Goal: Task Accomplishment & Management: Manage account settings

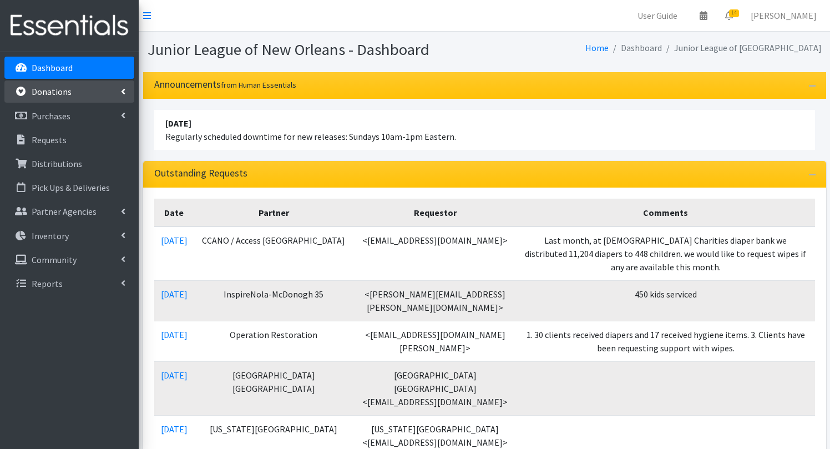
click at [75, 90] on link "Donations" at bounding box center [69, 91] width 130 height 22
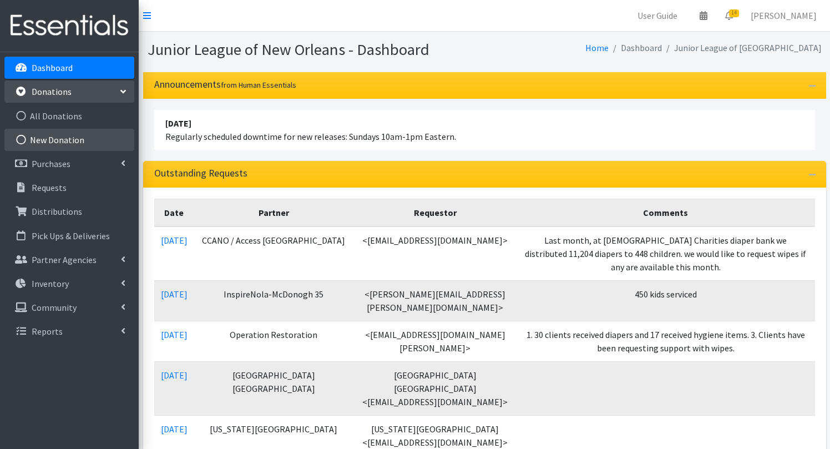
click at [49, 138] on link "New Donation" at bounding box center [69, 140] width 130 height 22
click at [70, 134] on link "New Donation" at bounding box center [69, 140] width 130 height 22
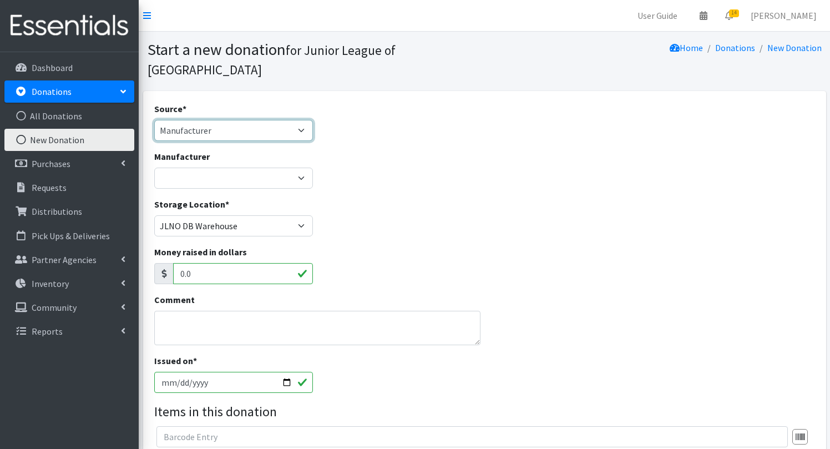
select select "Misc. Donation"
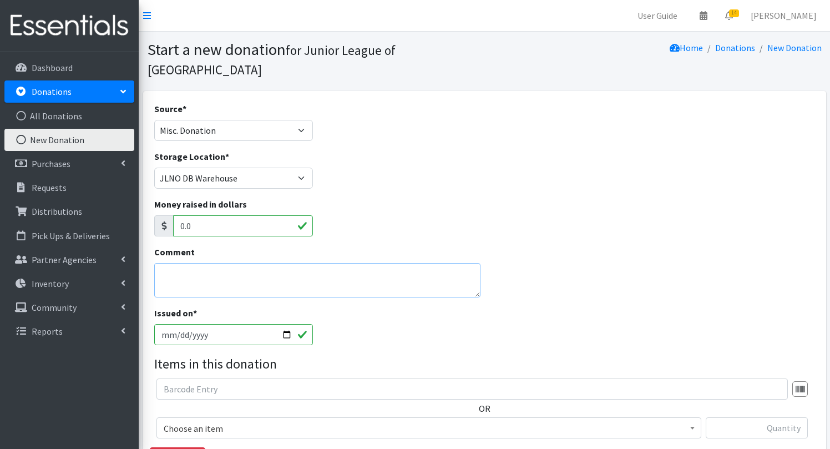
click at [189, 268] on textarea "Comment" at bounding box center [317, 280] width 326 height 34
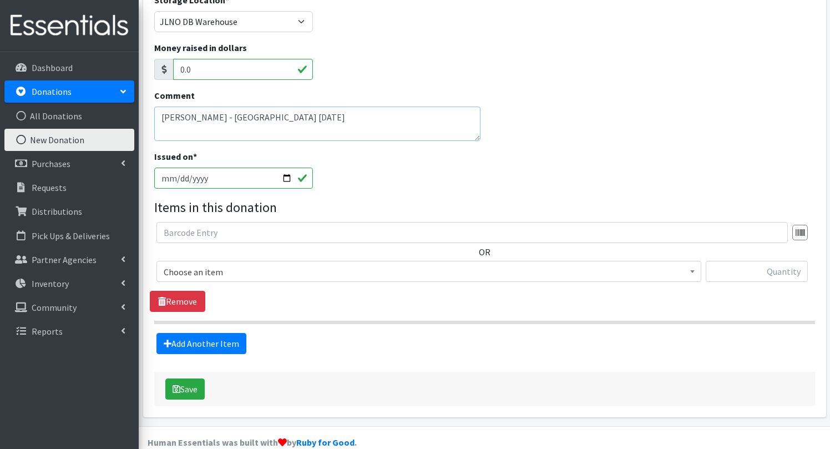
scroll to position [156, 0]
type textarea "[PERSON_NAME] - [GEOGRAPHIC_DATA] [DATE]"
click at [229, 265] on span "Choose an item" at bounding box center [429, 273] width 530 height 16
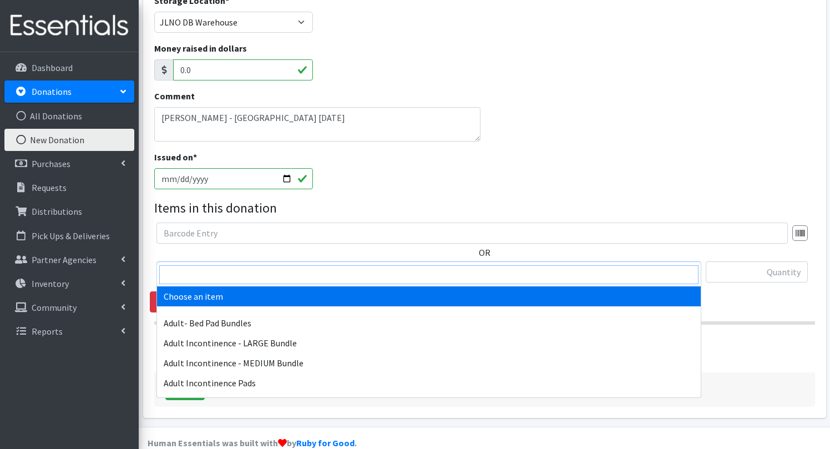
click at [210, 272] on input "search" at bounding box center [428, 274] width 539 height 19
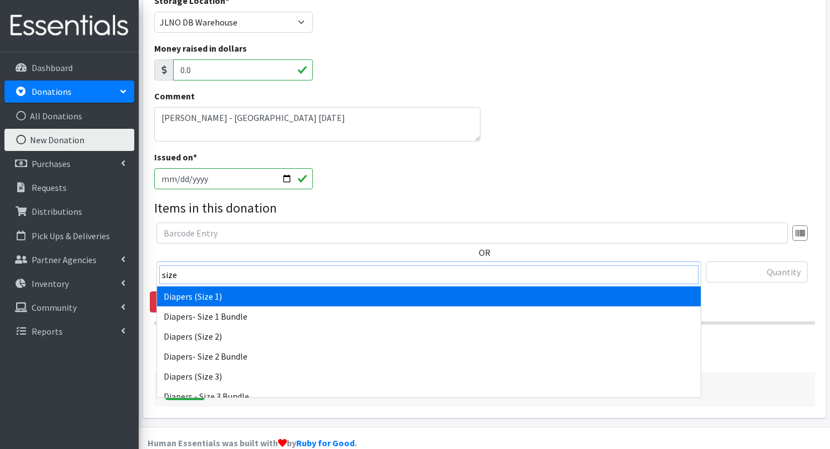
type input "size"
select select "1257"
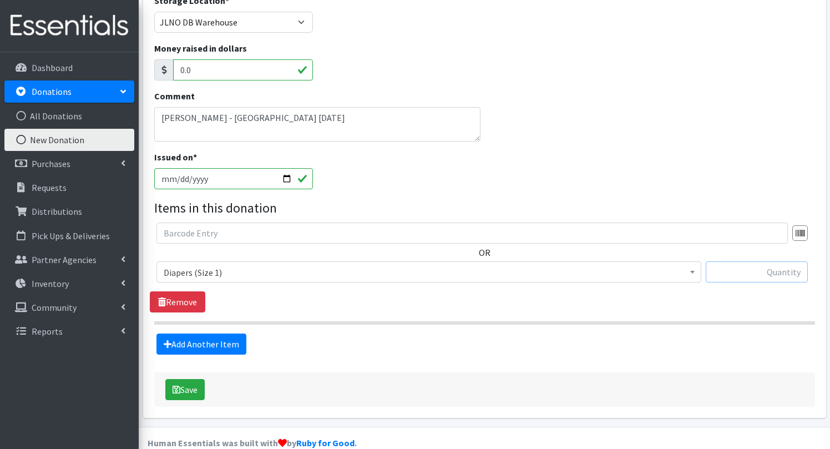
click at [759, 261] on input "text" at bounding box center [757, 271] width 102 height 21
type input "208"
click at [204, 333] on link "Add Another Item" at bounding box center [201, 343] width 90 height 21
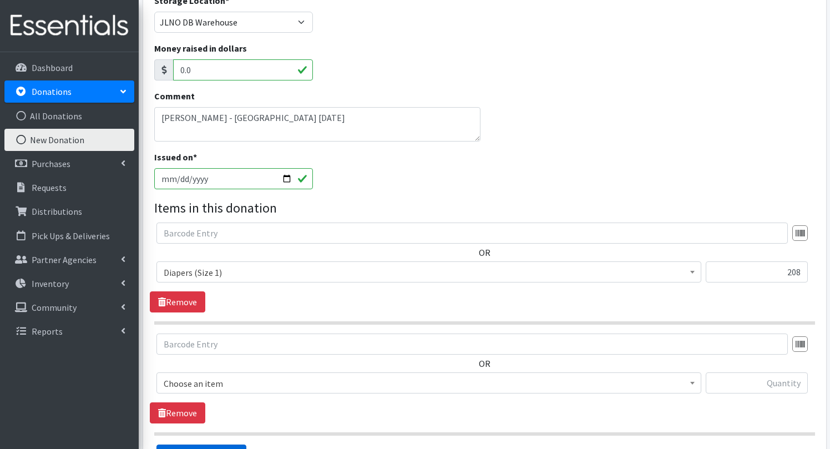
scroll to position [267, 0]
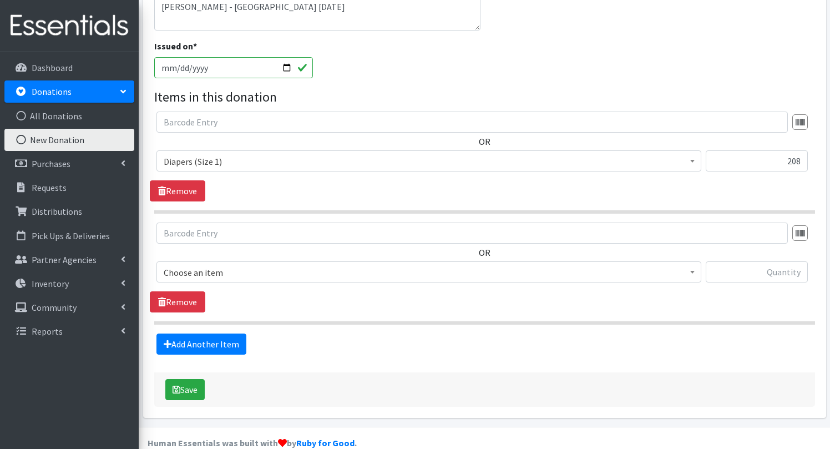
click at [358, 265] on span "Choose an item" at bounding box center [429, 273] width 530 height 16
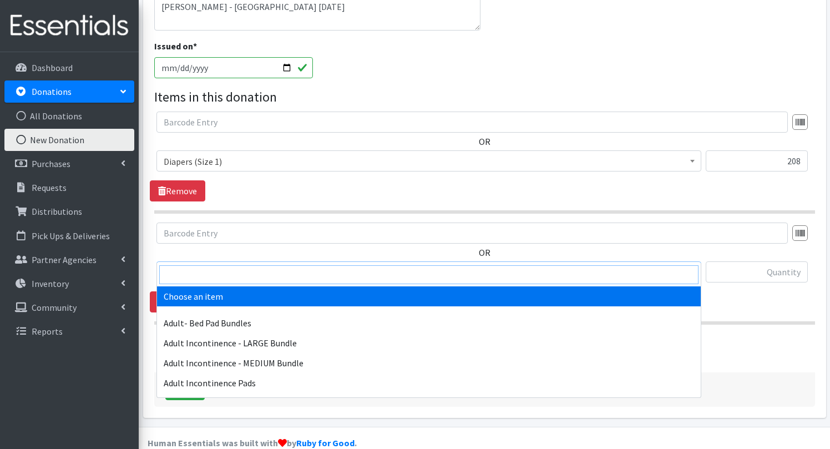
click at [333, 278] on input "search" at bounding box center [428, 274] width 539 height 19
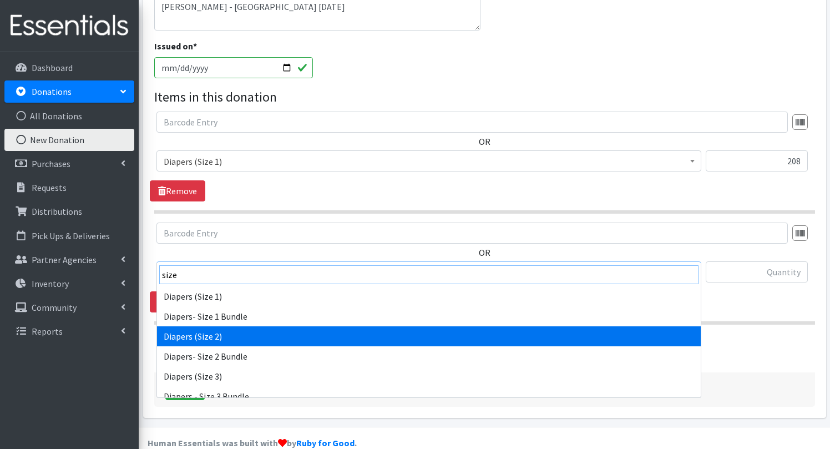
type input "size"
select select "1258"
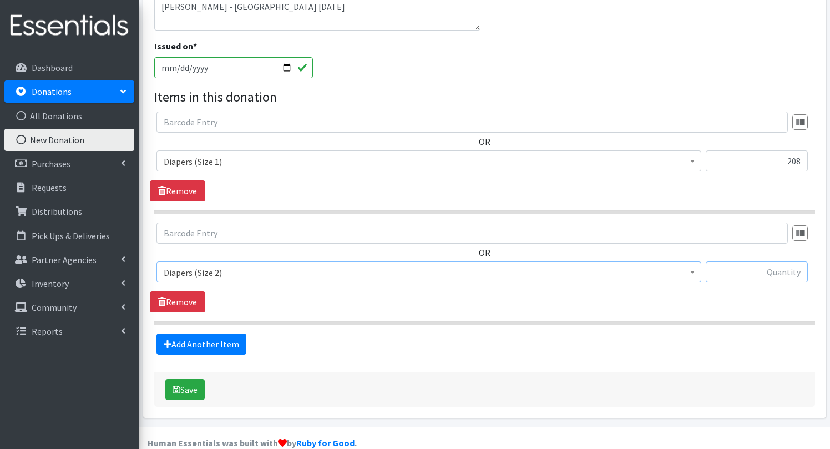
click at [753, 261] on input "text" at bounding box center [757, 271] width 102 height 21
click at [767, 261] on input "text" at bounding box center [757, 271] width 102 height 21
type input "232"
click at [219, 333] on link "Add Another Item" at bounding box center [201, 343] width 90 height 21
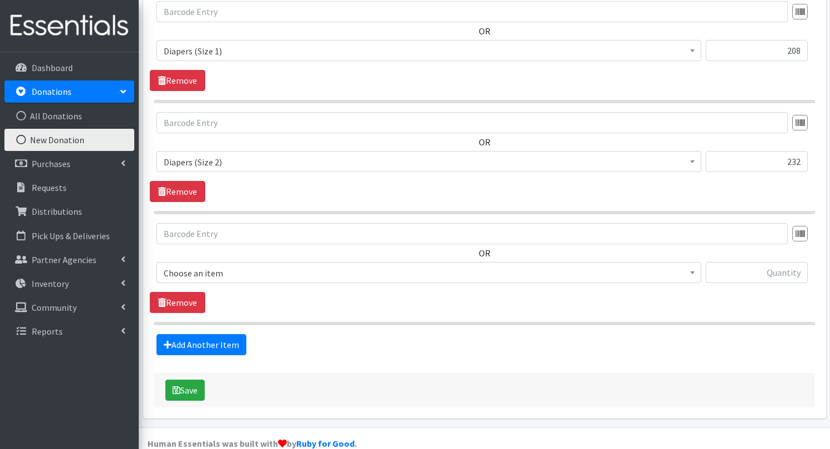
scroll to position [378, 0]
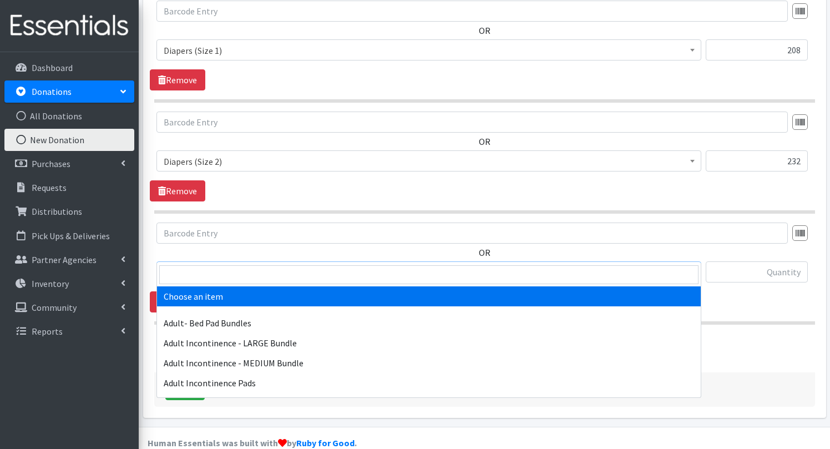
click at [278, 265] on span "Choose an item" at bounding box center [429, 273] width 530 height 16
click at [264, 268] on input "search" at bounding box center [428, 274] width 539 height 19
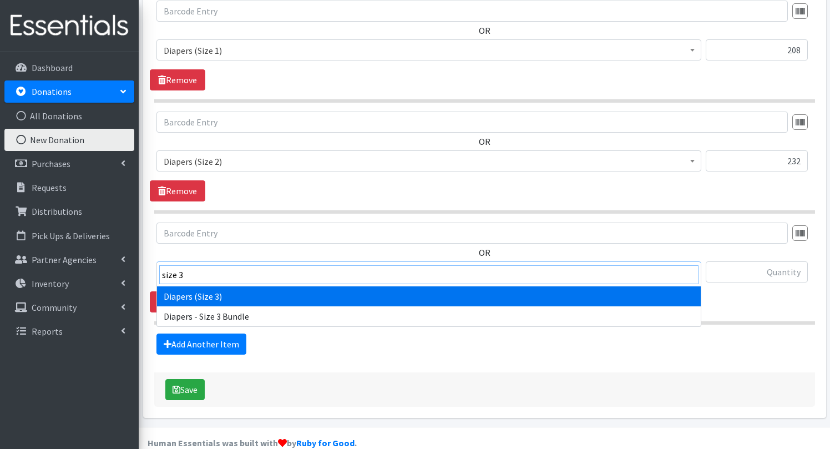
type input "size 3"
select select "1235"
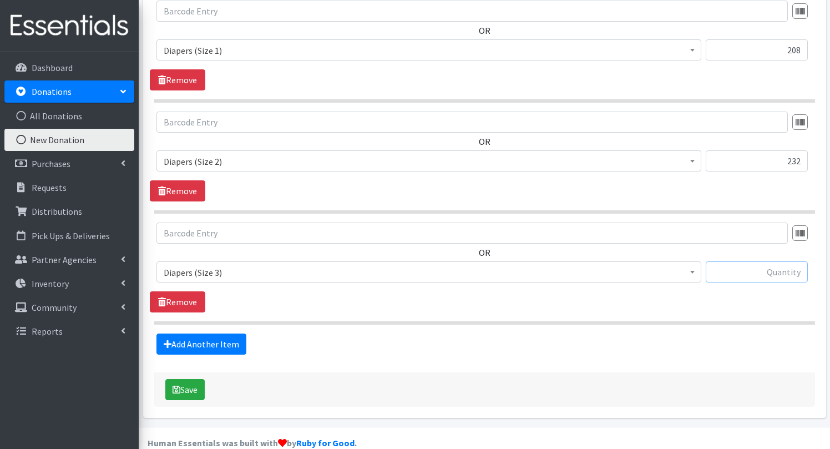
click at [786, 261] on input "text" at bounding box center [757, 271] width 102 height 21
type input "268"
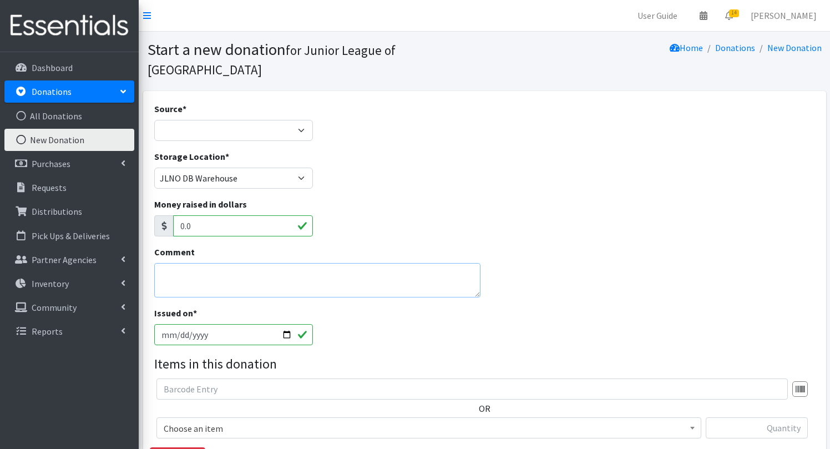
click at [261, 263] on textarea "Comment" at bounding box center [317, 280] width 326 height 34
click at [62, 116] on link "All Donations" at bounding box center [69, 116] width 130 height 22
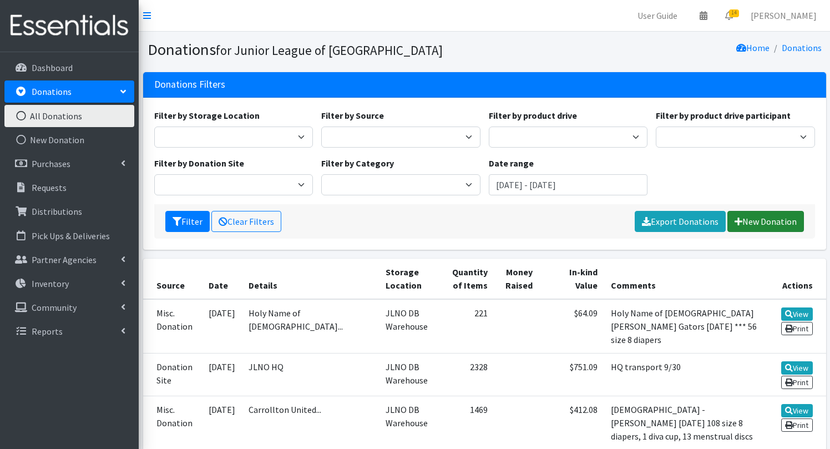
click at [754, 217] on link "New Donation" at bounding box center [765, 221] width 77 height 21
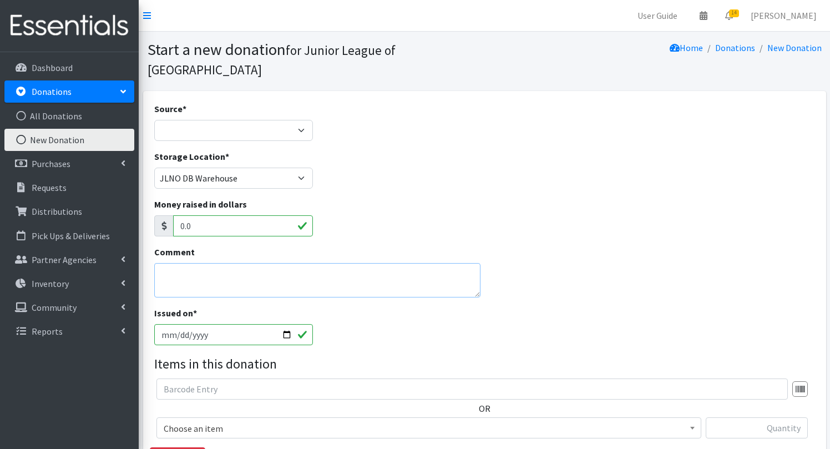
click at [215, 272] on textarea "Comment" at bounding box center [317, 280] width 326 height 34
type textarea "Jesse"
select select "Misc. Donation"
click at [203, 263] on textarea "Jesse" at bounding box center [317, 280] width 326 height 34
click at [229, 263] on textarea "Jesse Shore -" at bounding box center [317, 280] width 326 height 34
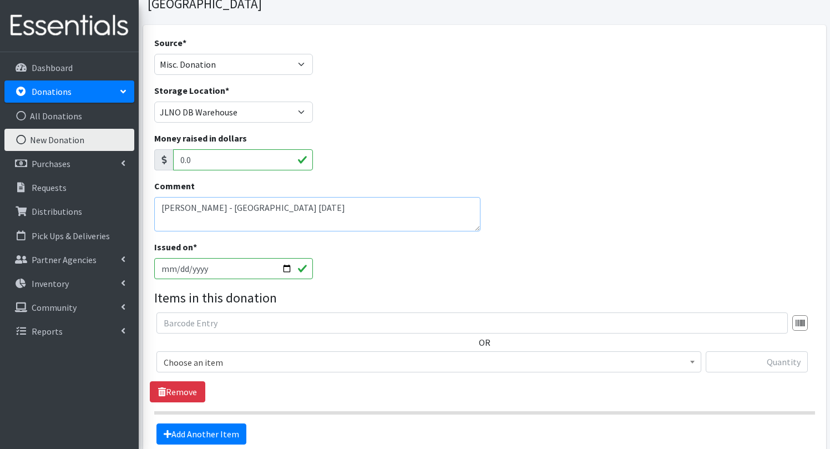
scroll to position [74, 0]
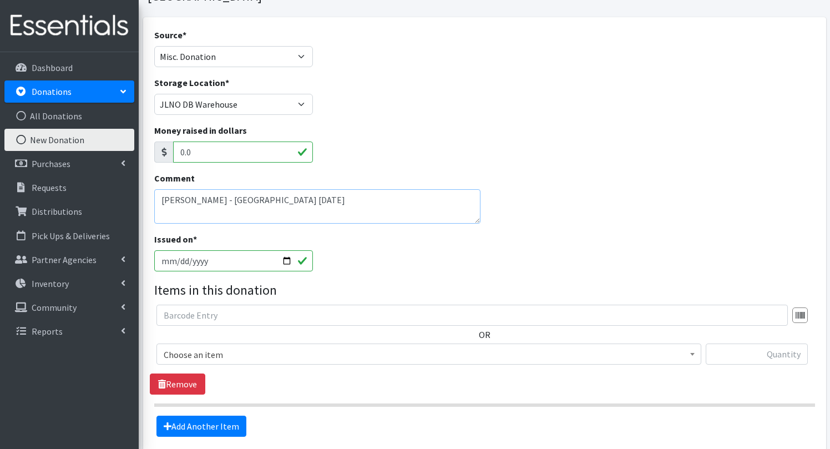
type textarea "Jesse Shore - Little Gate 10/10/2025"
click at [237, 347] on span "Choose an item" at bounding box center [429, 355] width 530 height 16
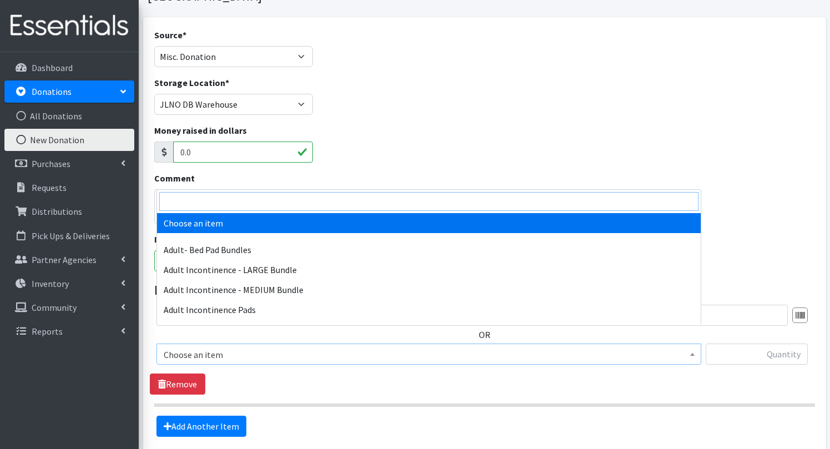
click at [222, 207] on input "search" at bounding box center [428, 201] width 539 height 19
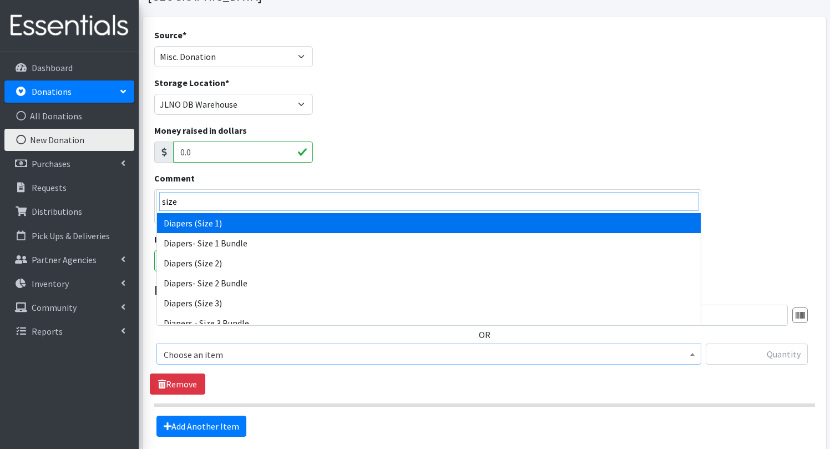
type input "size"
select select "1257"
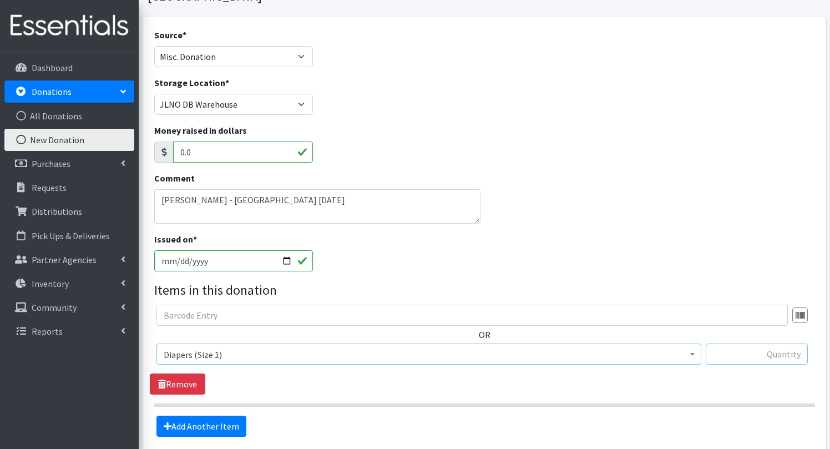
click at [773, 343] on input "text" at bounding box center [757, 353] width 102 height 21
type input "208"
click at [202, 415] on link "Add Another Item" at bounding box center [201, 425] width 90 height 21
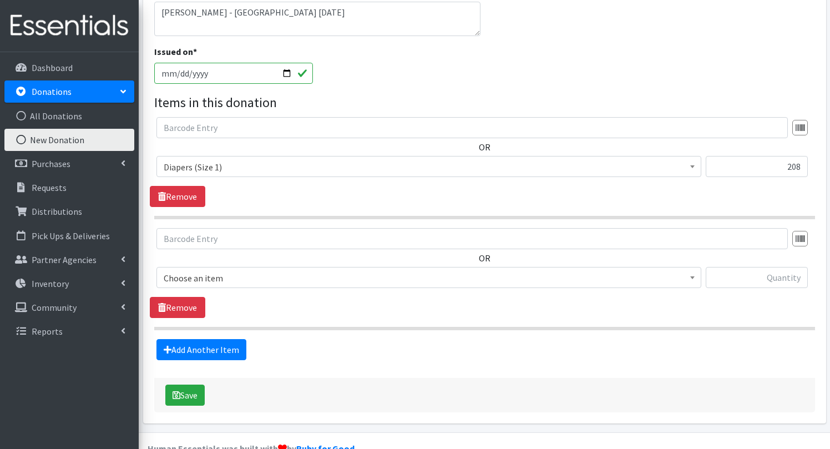
scroll to position [267, 0]
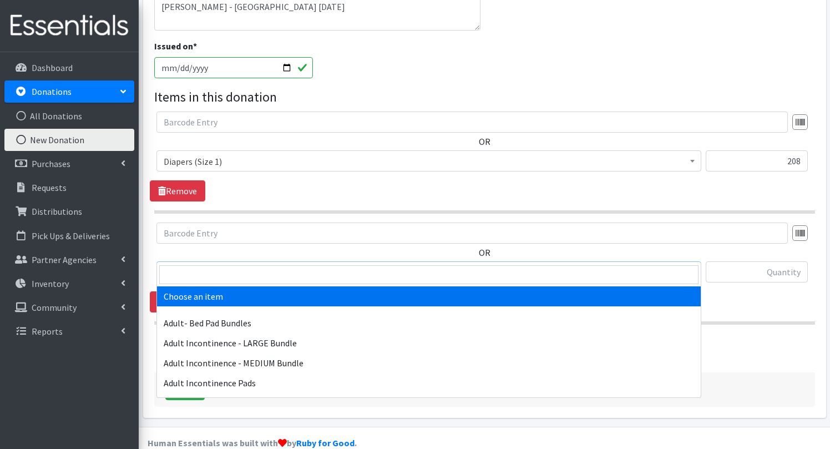
click at [234, 265] on span "Choose an item" at bounding box center [429, 273] width 530 height 16
click at [221, 271] on input "search" at bounding box center [428, 274] width 539 height 19
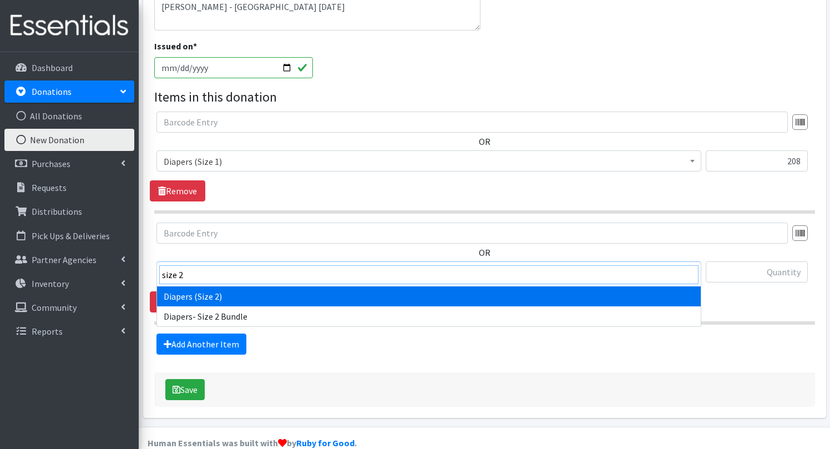
type input "size 2"
select select "1258"
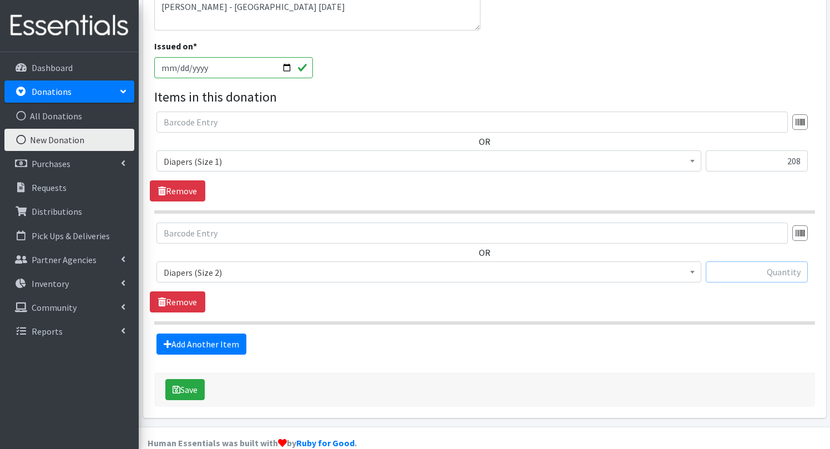
click at [777, 261] on input "text" at bounding box center [757, 271] width 102 height 21
type input "232"
click at [214, 333] on link "Add Another Item" at bounding box center [201, 343] width 90 height 21
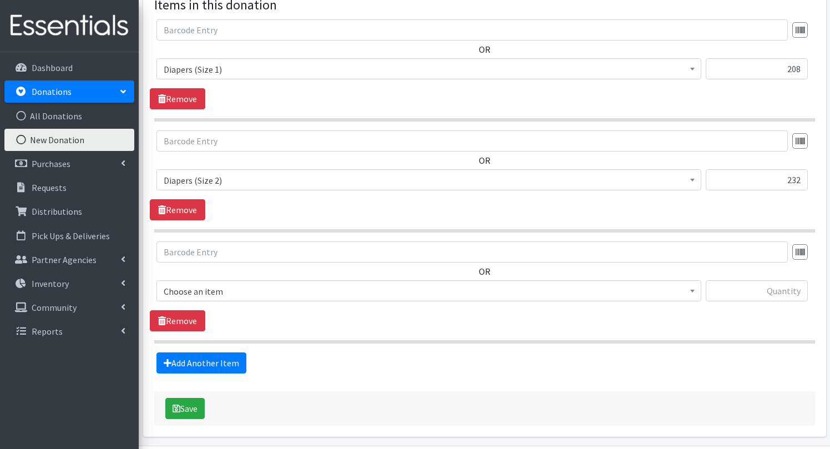
scroll to position [378, 0]
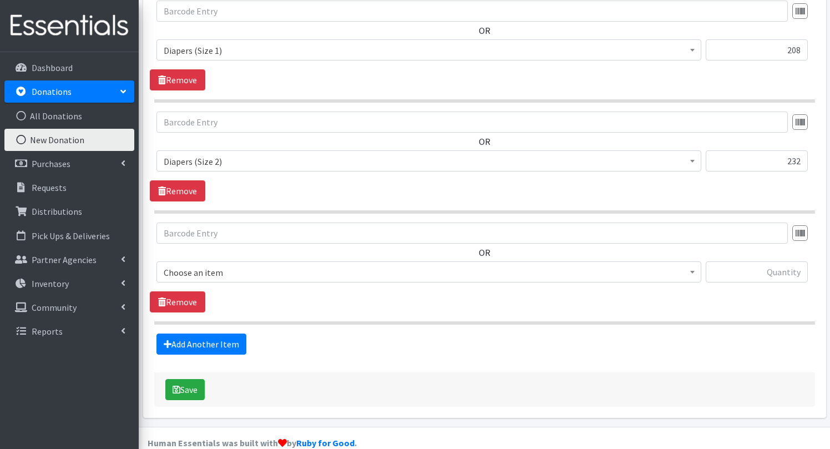
click at [325, 265] on span "Choose an item" at bounding box center [429, 273] width 530 height 16
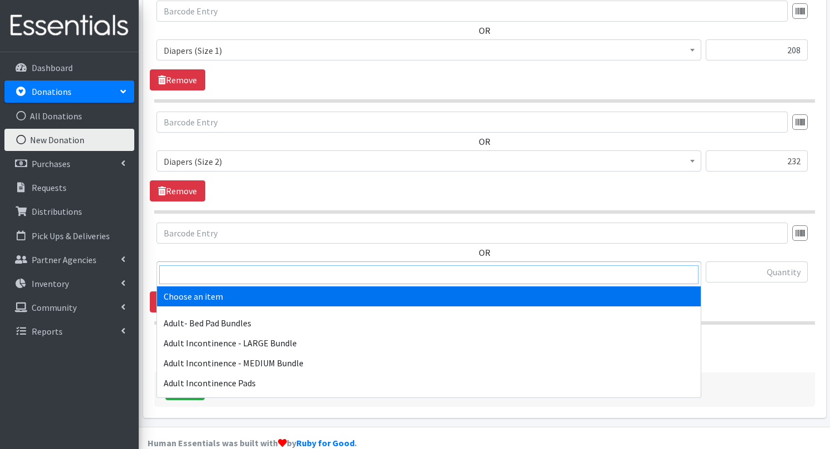
click at [296, 277] on input "search" at bounding box center [428, 274] width 539 height 19
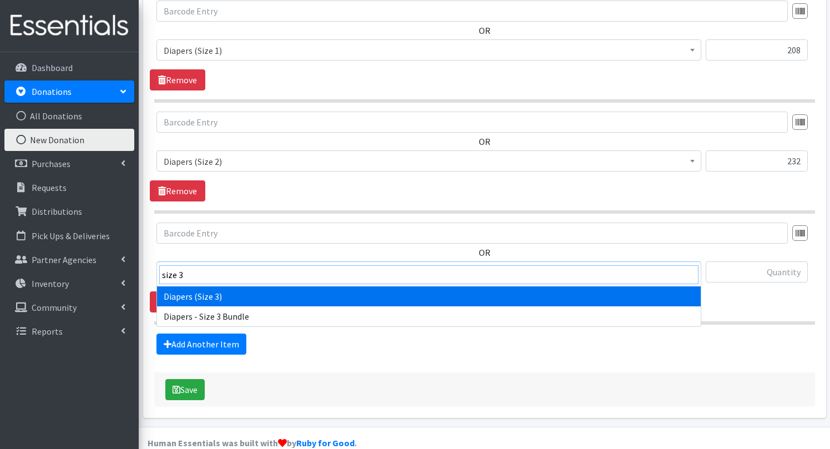
type input "size 3"
select select "1235"
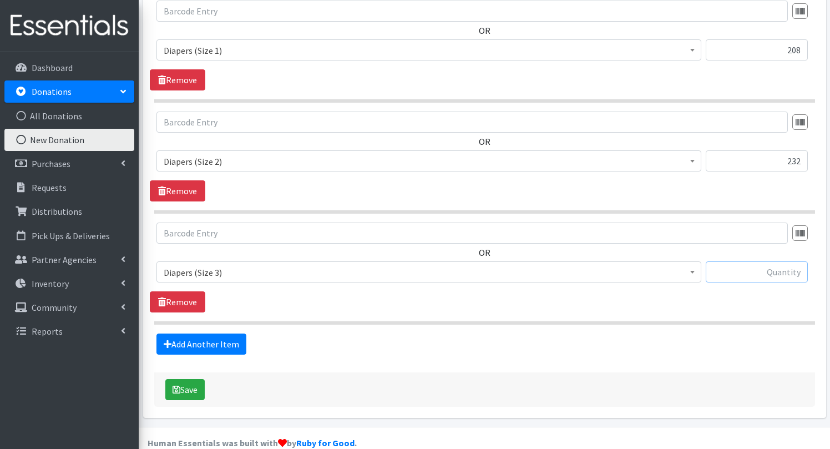
click at [759, 261] on input "text" at bounding box center [757, 271] width 102 height 21
type input "286"
click at [230, 333] on link "Add Another Item" at bounding box center [201, 343] width 90 height 21
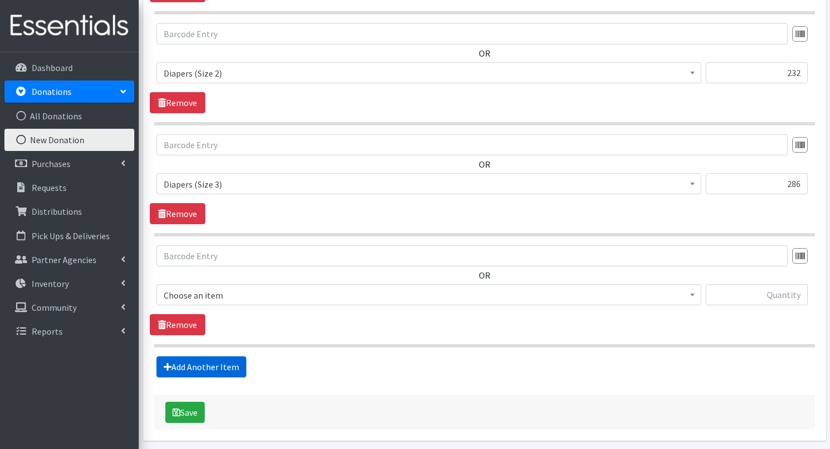
scroll to position [489, 0]
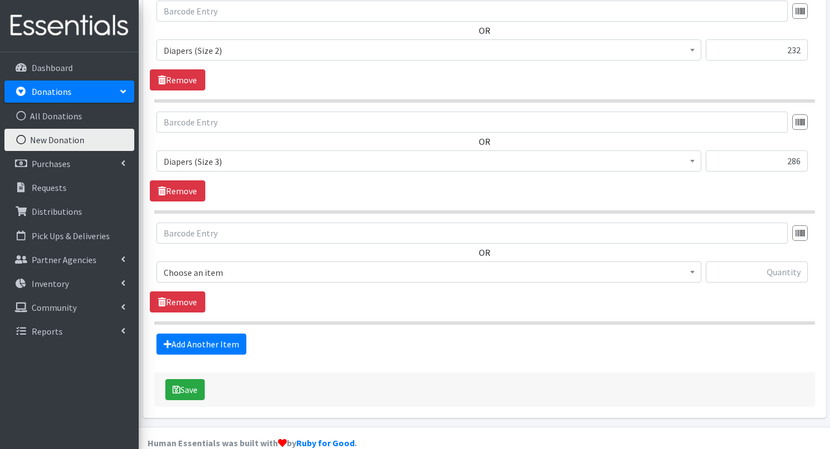
click at [247, 265] on span "Choose an item" at bounding box center [429, 273] width 530 height 16
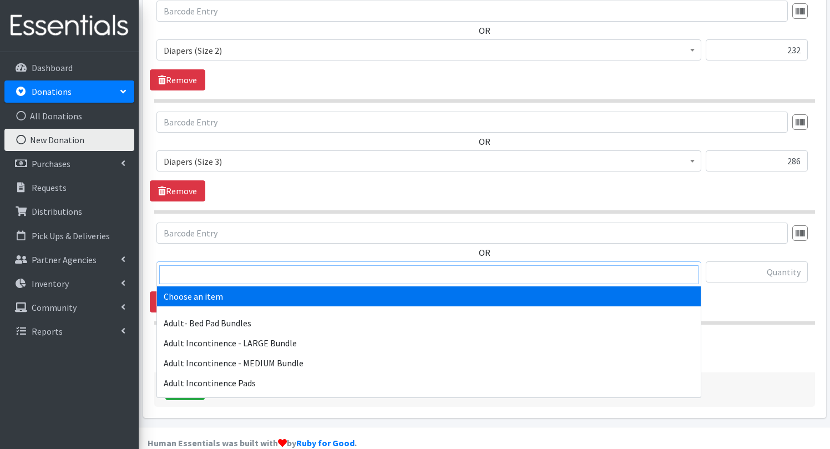
click at [234, 273] on input "search" at bounding box center [428, 274] width 539 height 19
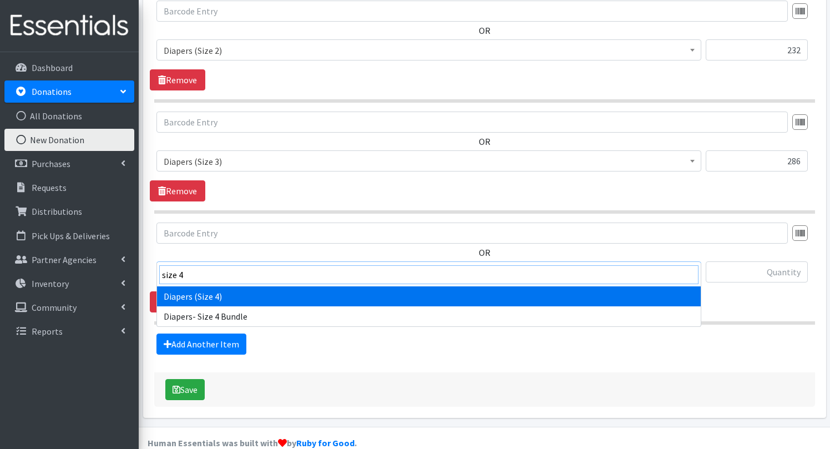
type input "size 4"
select select "1263"
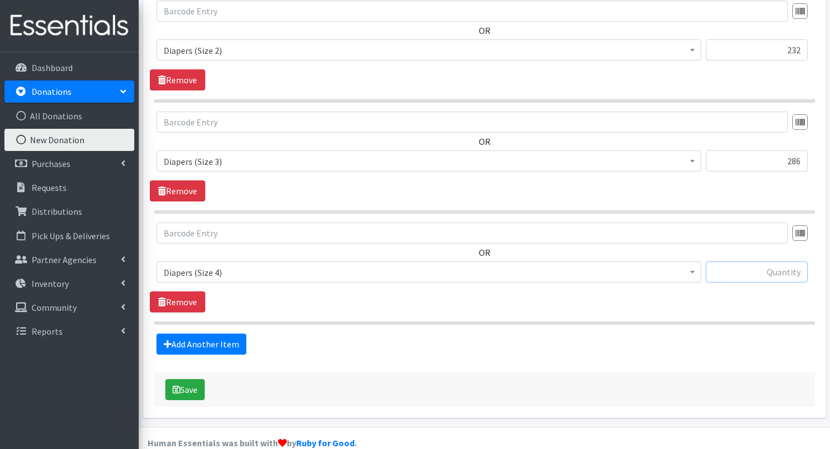
click at [754, 261] on input "text" at bounding box center [757, 271] width 102 height 21
type input "297"
click at [210, 333] on link "Add Another Item" at bounding box center [201, 343] width 90 height 21
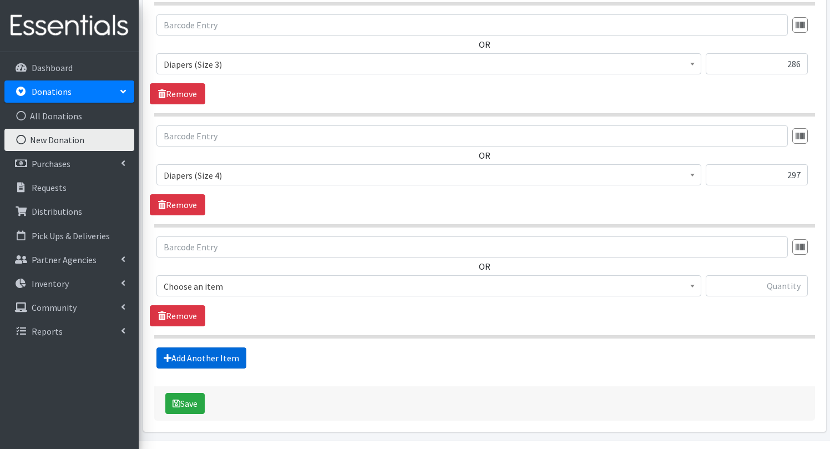
scroll to position [600, 0]
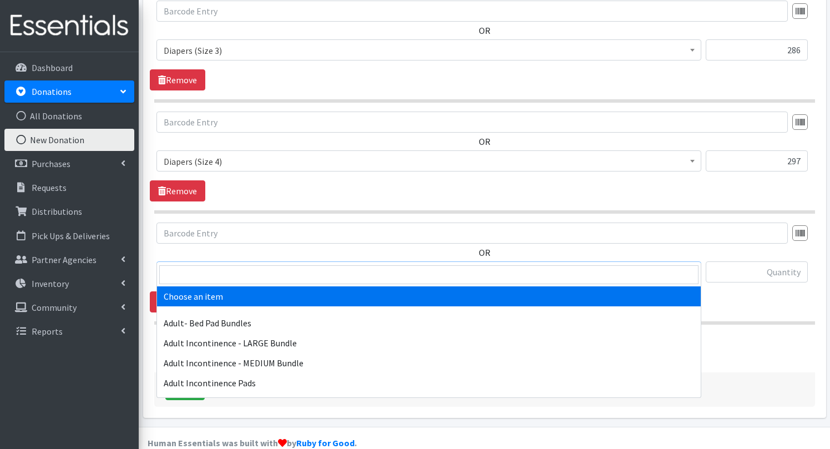
click at [204, 265] on span "Choose an item" at bounding box center [429, 273] width 530 height 16
click at [209, 268] on input "search" at bounding box center [428, 274] width 539 height 19
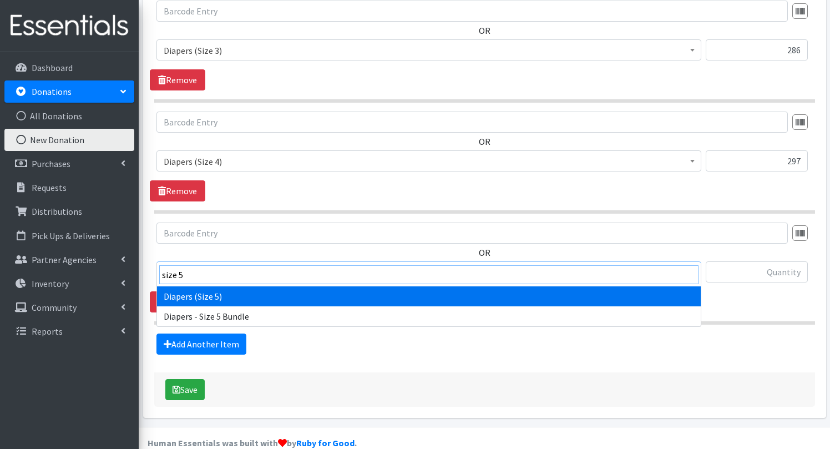
type input "size 5"
select select "1230"
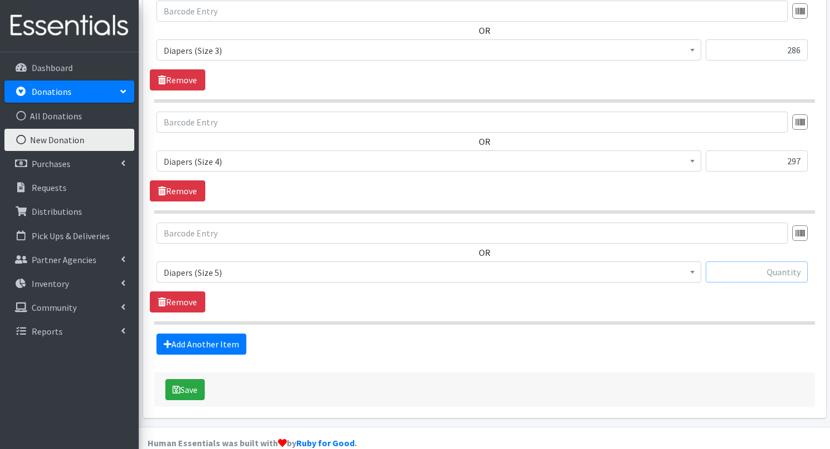
click at [755, 261] on input "text" at bounding box center [757, 271] width 102 height 21
type input "273"
click at [232, 333] on link "Add Another Item" at bounding box center [201, 343] width 90 height 21
click at [517, 265] on span "Choose an item" at bounding box center [429, 273] width 530 height 16
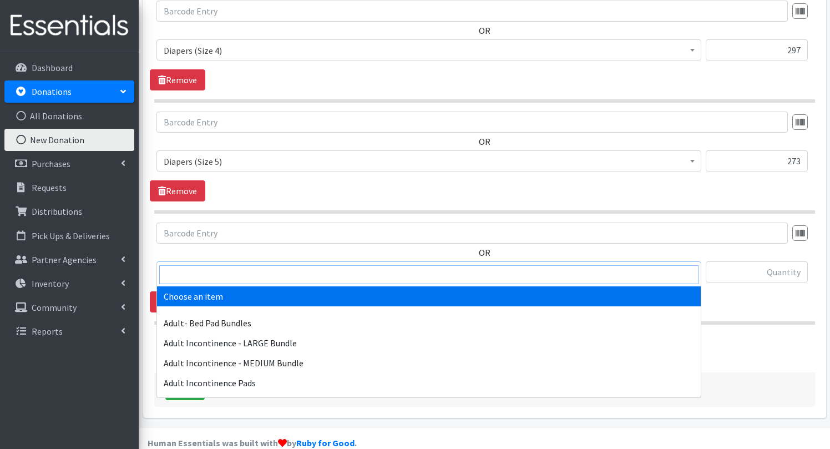
click at [467, 269] on input "search" at bounding box center [428, 274] width 539 height 19
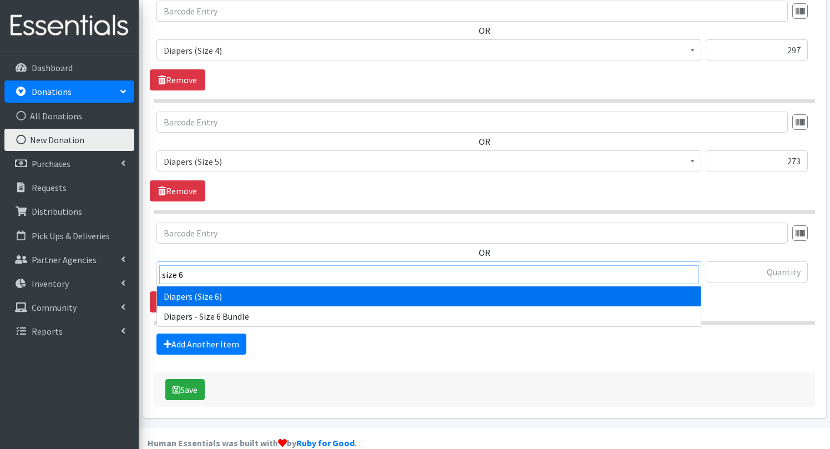
type input "size 6"
select select "1231"
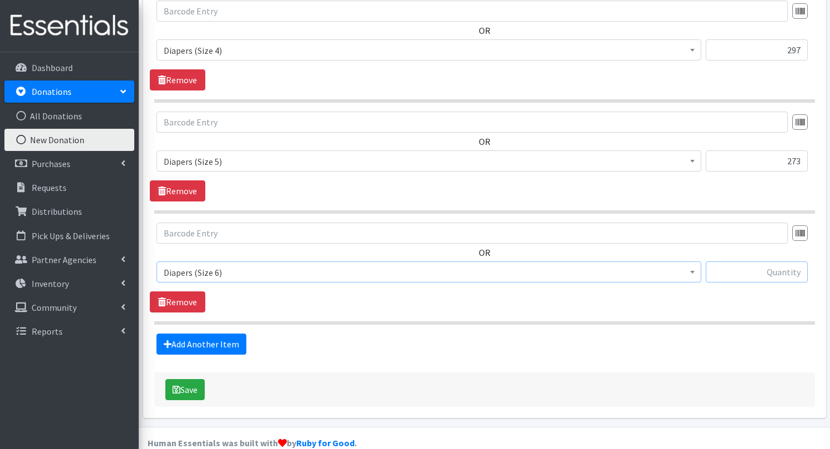
click at [766, 261] on input "text" at bounding box center [757, 271] width 102 height 21
click at [785, 261] on input "text" at bounding box center [757, 271] width 102 height 21
type input "251"
click at [210, 333] on link "Add Another Item" at bounding box center [201, 343] width 90 height 21
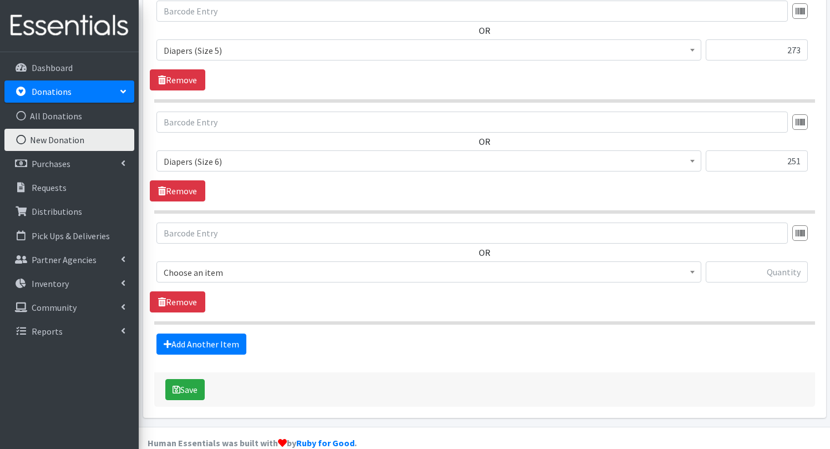
click at [208, 265] on span "Choose an item" at bounding box center [429, 273] width 530 height 16
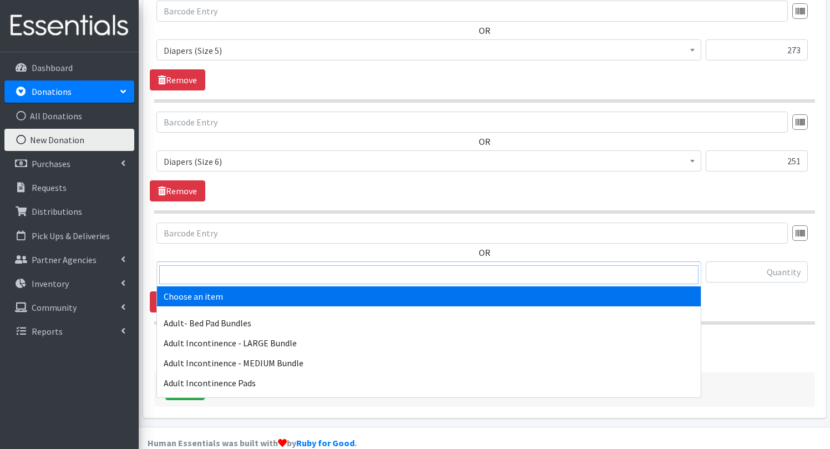
click at [204, 268] on input "search" at bounding box center [428, 274] width 539 height 19
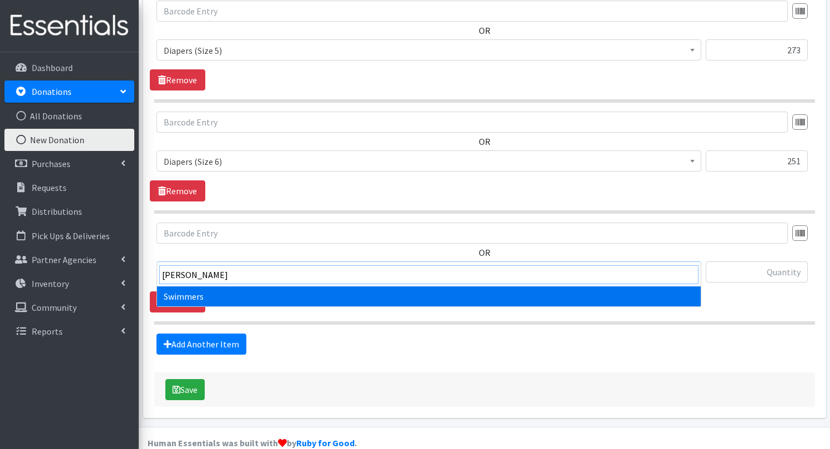
type input "swimm"
select select "1261"
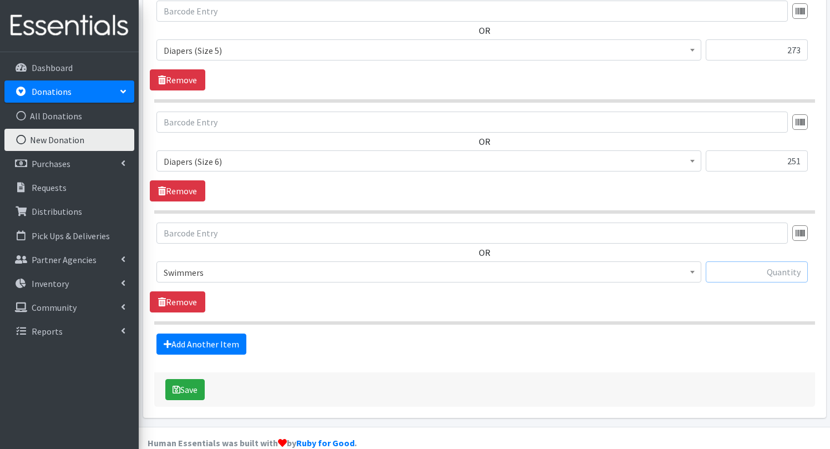
click at [769, 261] on input "text" at bounding box center [757, 271] width 102 height 21
type input "30"
click at [186, 379] on button "Save" at bounding box center [184, 389] width 39 height 21
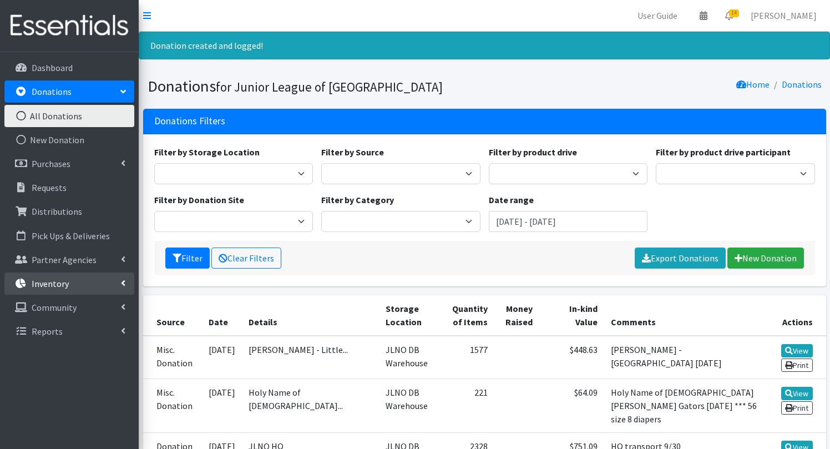
click at [73, 288] on link "Inventory" at bounding box center [69, 283] width 130 height 22
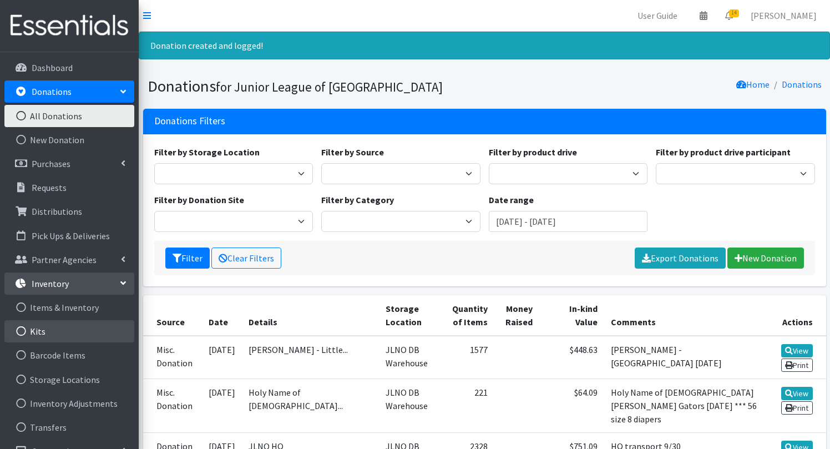
click at [42, 331] on link "Kits" at bounding box center [69, 331] width 130 height 22
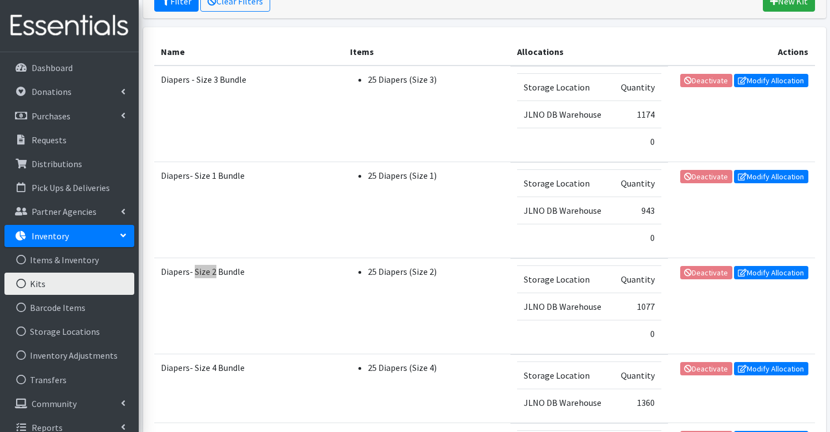
scroll to position [188, 0]
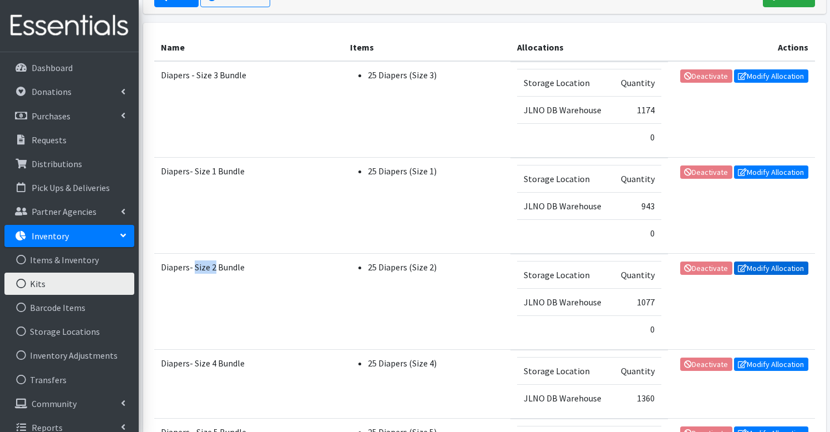
click at [765, 270] on link "Modify Allocation" at bounding box center [771, 267] width 74 height 13
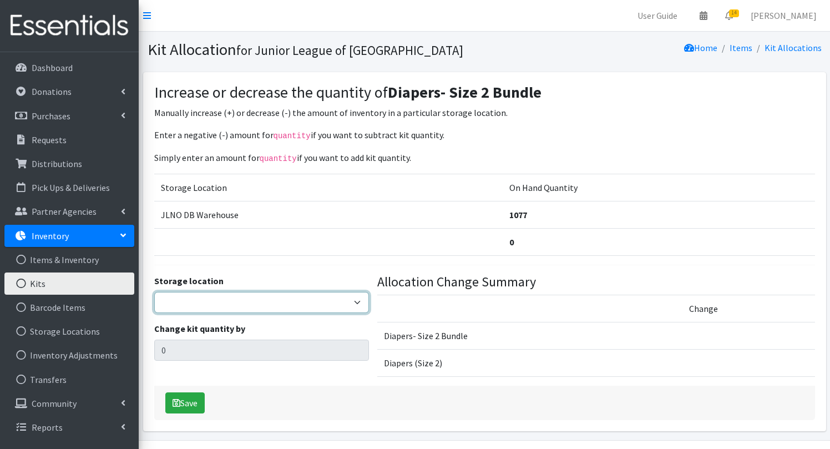
select select "24"
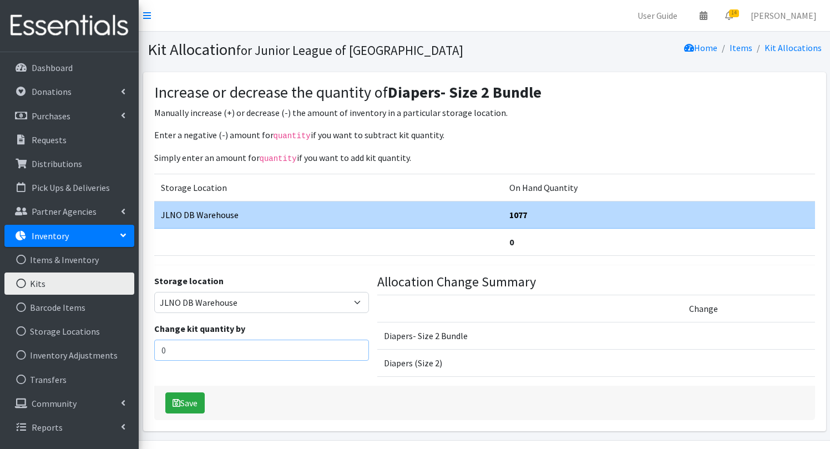
click at [229, 347] on input "0" at bounding box center [261, 349] width 215 height 21
click at [232, 352] on input "0" at bounding box center [261, 349] width 215 height 21
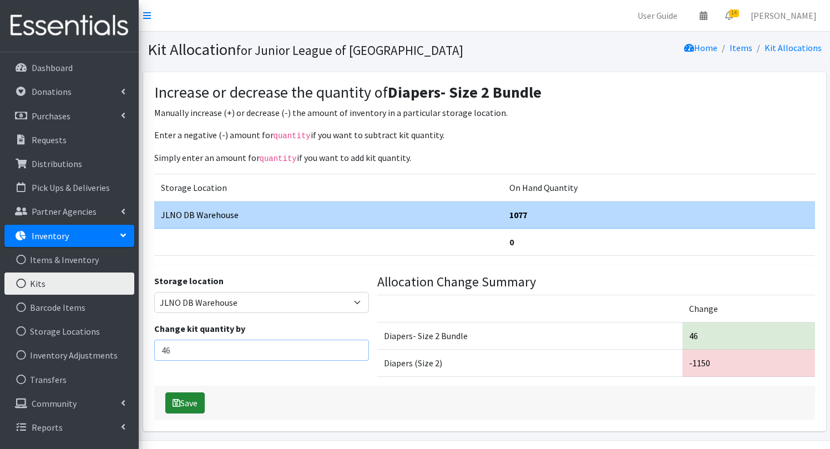
type input "46"
click at [192, 408] on button "Save" at bounding box center [184, 402] width 39 height 21
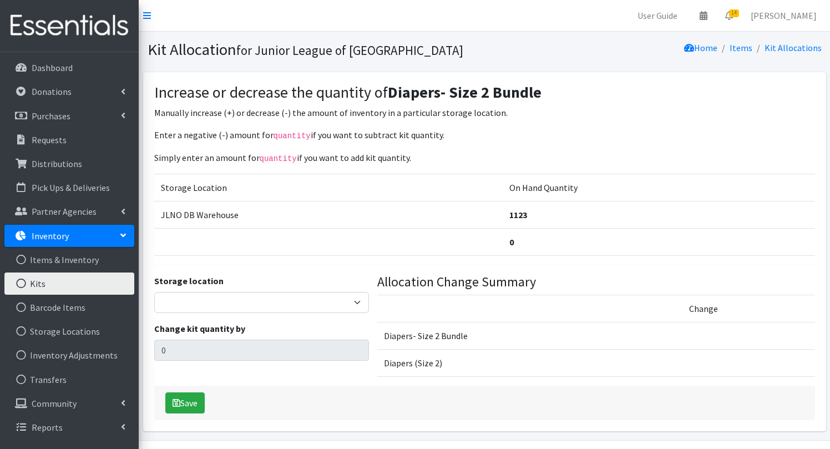
click at [59, 281] on link "Kits" at bounding box center [69, 283] width 130 height 22
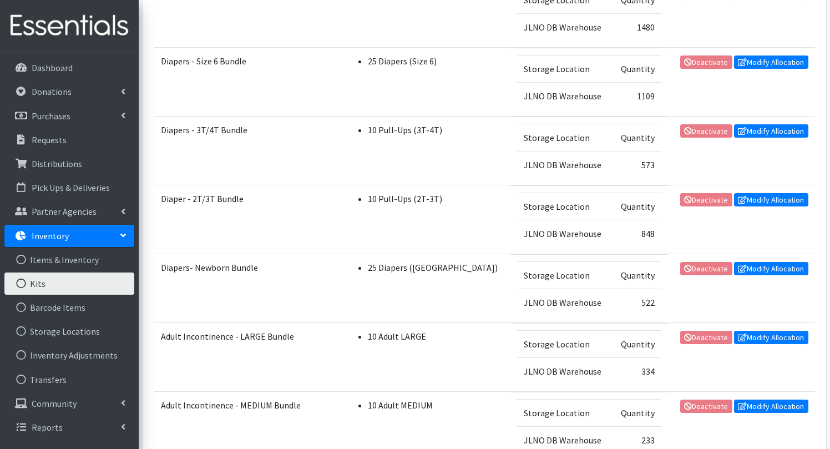
scroll to position [576, 0]
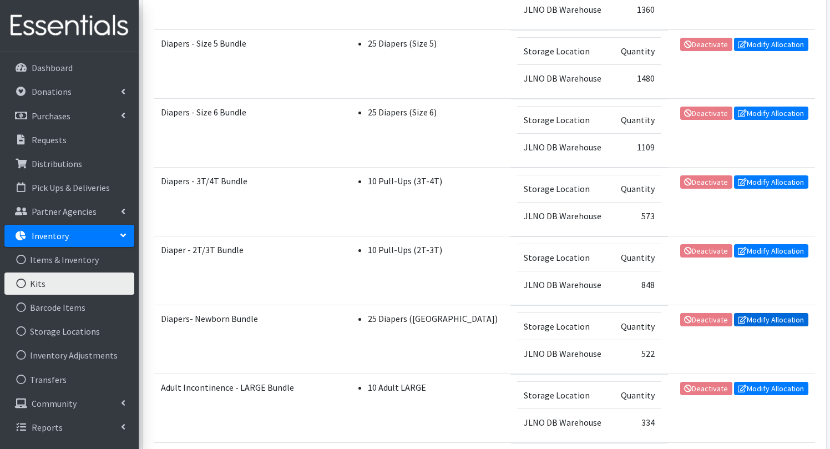
click at [762, 322] on link "Modify Allocation" at bounding box center [771, 319] width 74 height 13
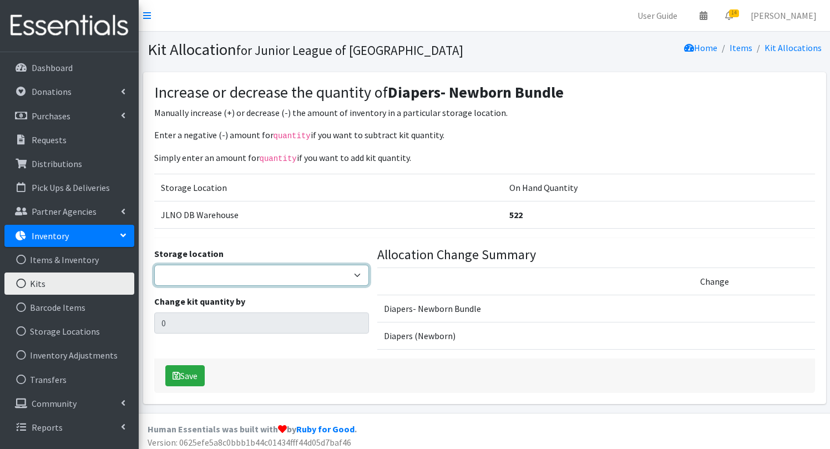
select select "24"
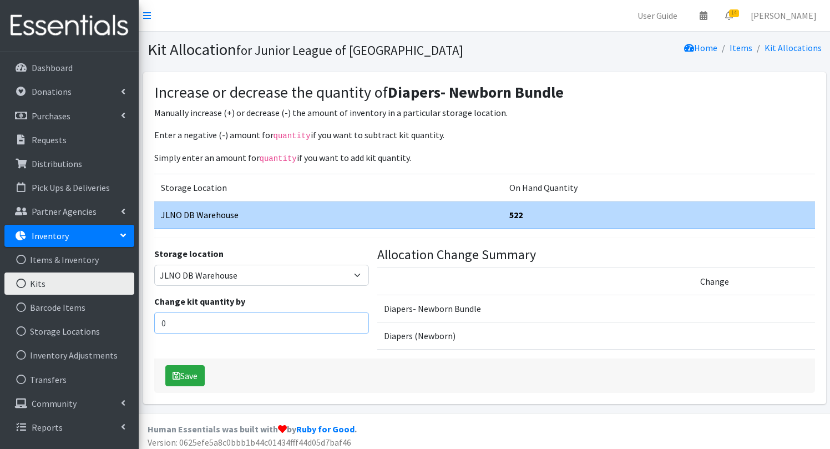
click at [228, 331] on input "0" at bounding box center [261, 322] width 215 height 21
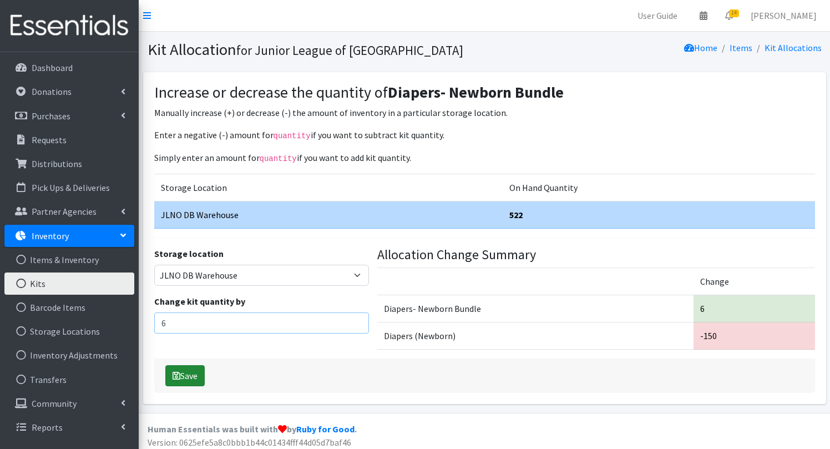
type input "6"
click at [189, 372] on button "Save" at bounding box center [184, 375] width 39 height 21
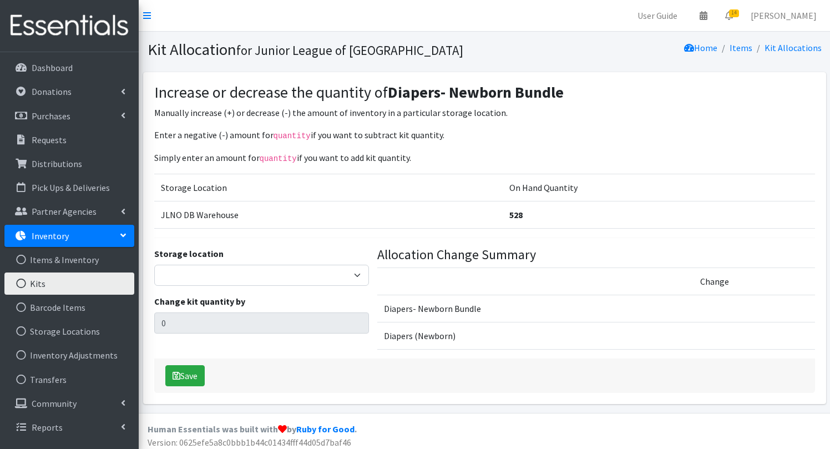
click at [55, 276] on link "Kits" at bounding box center [69, 283] width 130 height 22
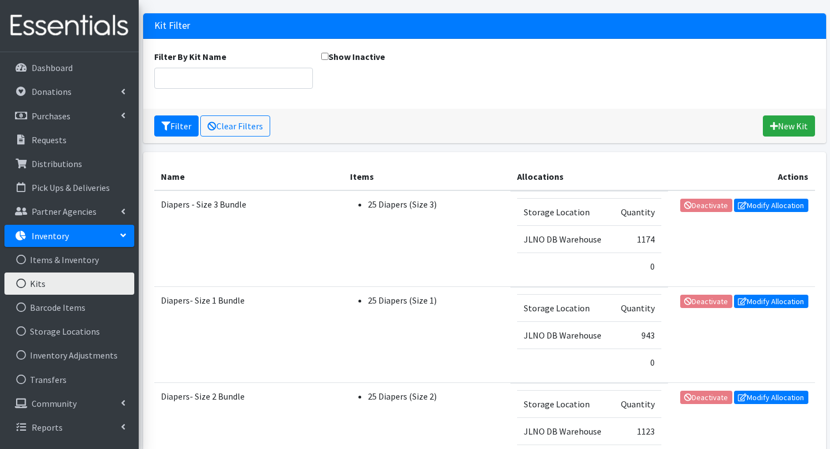
scroll to position [59, 0]
click at [771, 206] on link "Modify Allocation" at bounding box center [771, 205] width 74 height 13
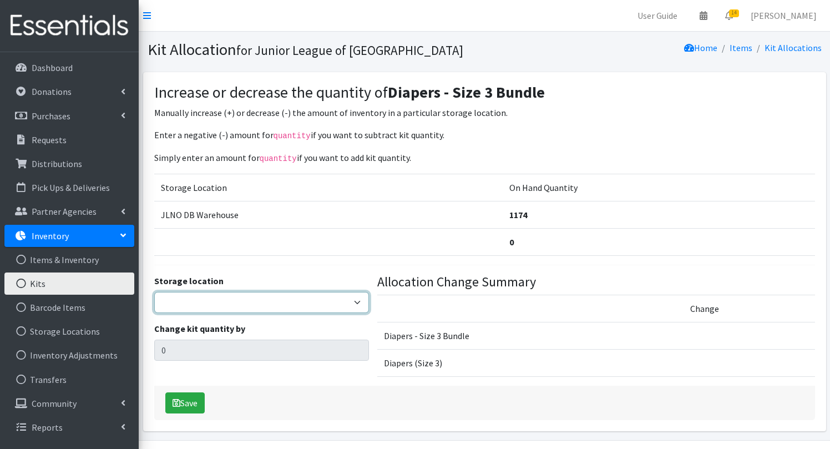
select select "24"
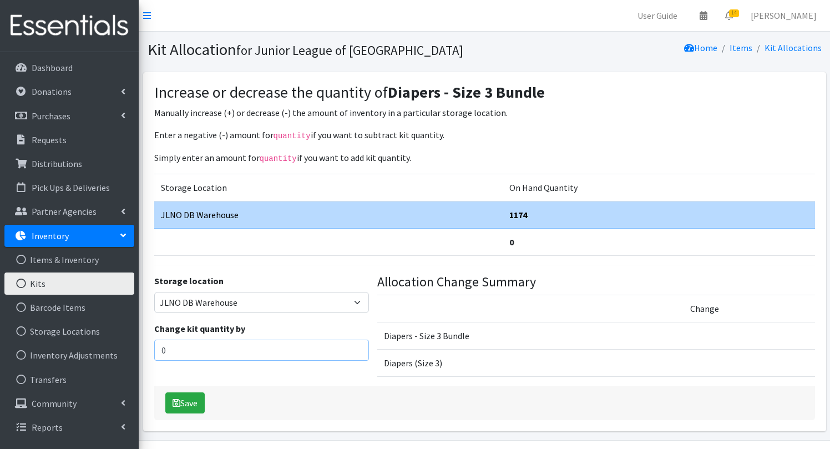
click at [277, 349] on input "0" at bounding box center [261, 349] width 215 height 21
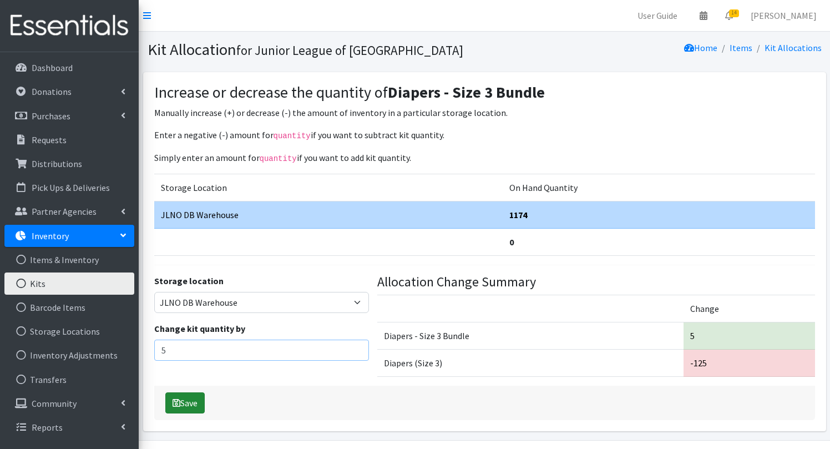
type input "5"
click at [191, 394] on button "Save" at bounding box center [184, 402] width 39 height 21
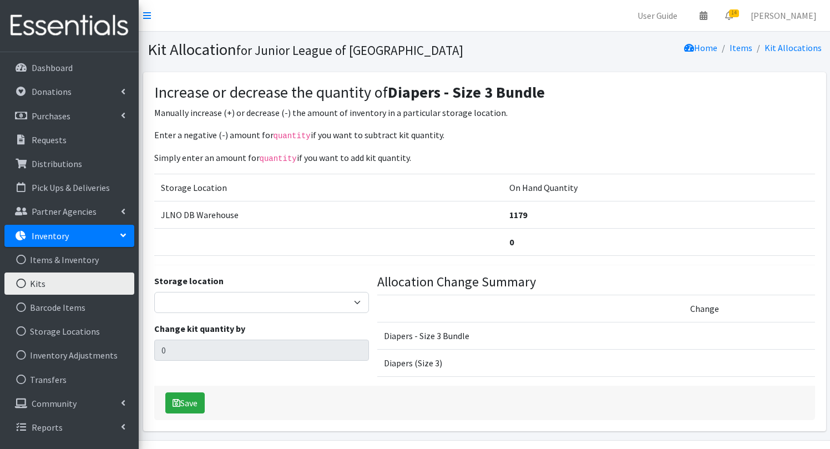
click at [58, 279] on link "Kits" at bounding box center [69, 283] width 130 height 22
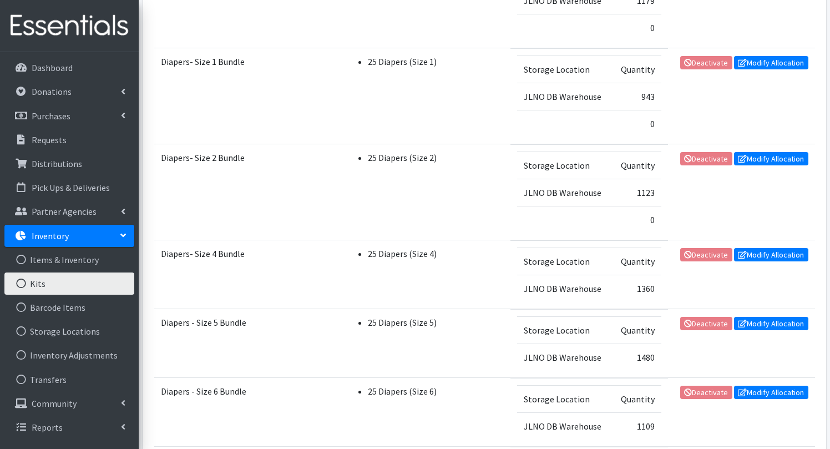
scroll to position [300, 0]
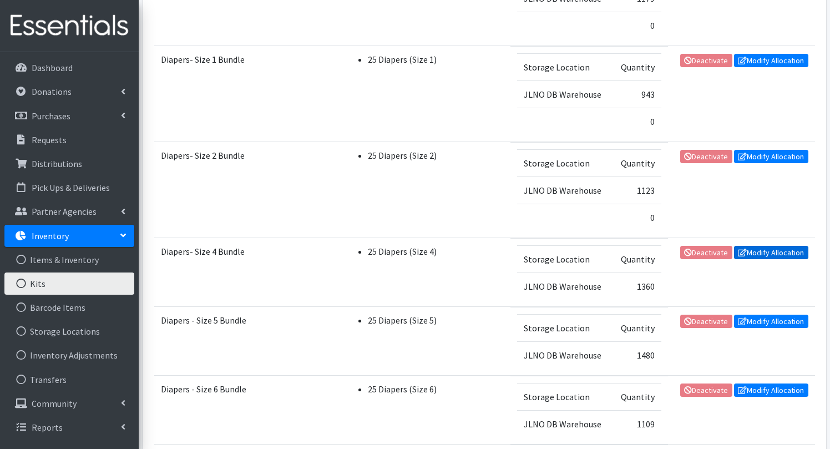
click at [760, 253] on link "Modify Allocation" at bounding box center [771, 252] width 74 height 13
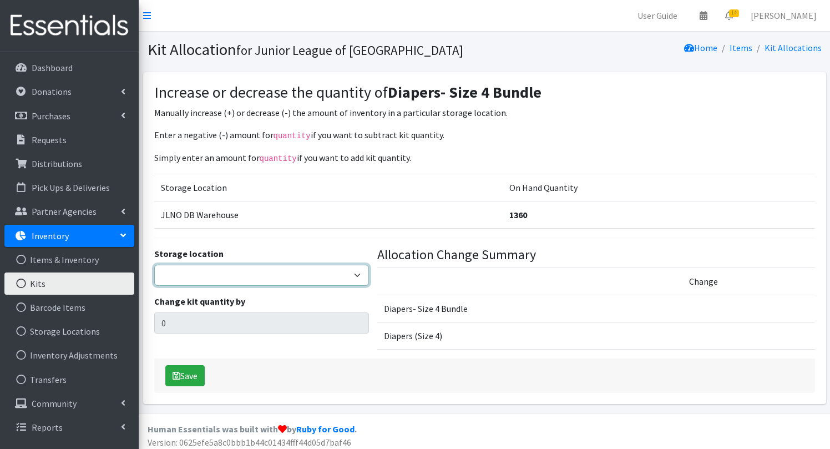
select select "24"
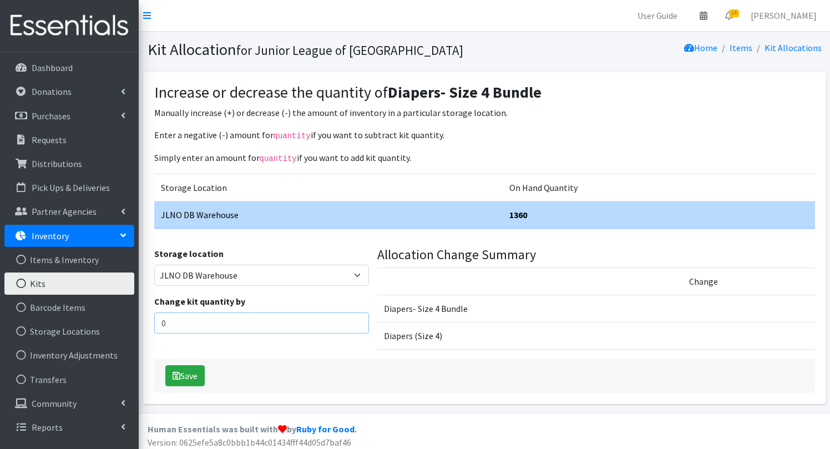
click at [203, 316] on input "0" at bounding box center [261, 322] width 215 height 21
click at [198, 331] on input "0" at bounding box center [261, 322] width 215 height 21
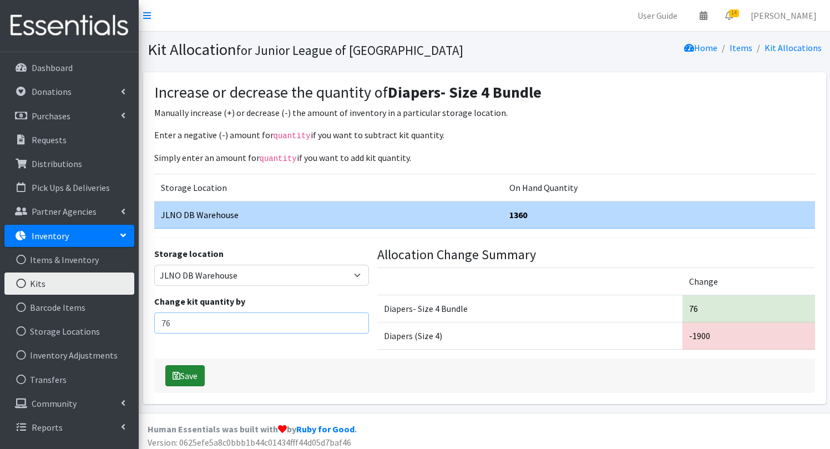
type input "76"
click at [180, 376] on button "Save" at bounding box center [184, 375] width 39 height 21
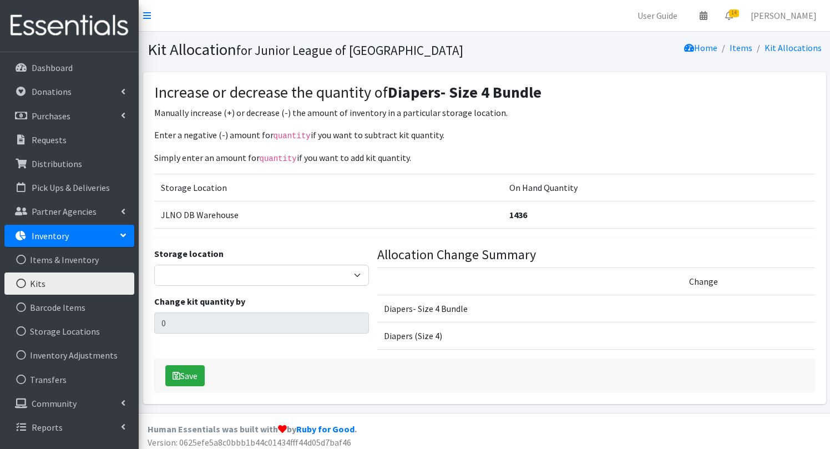
click at [51, 285] on link "Kits" at bounding box center [69, 283] width 130 height 22
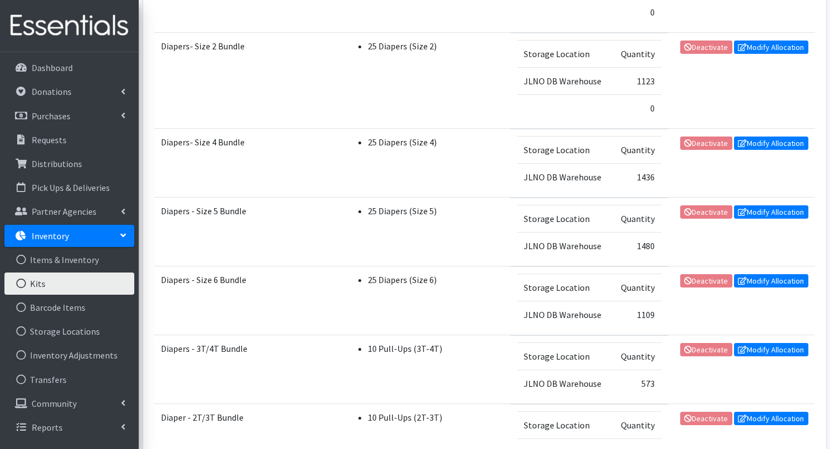
scroll to position [413, 0]
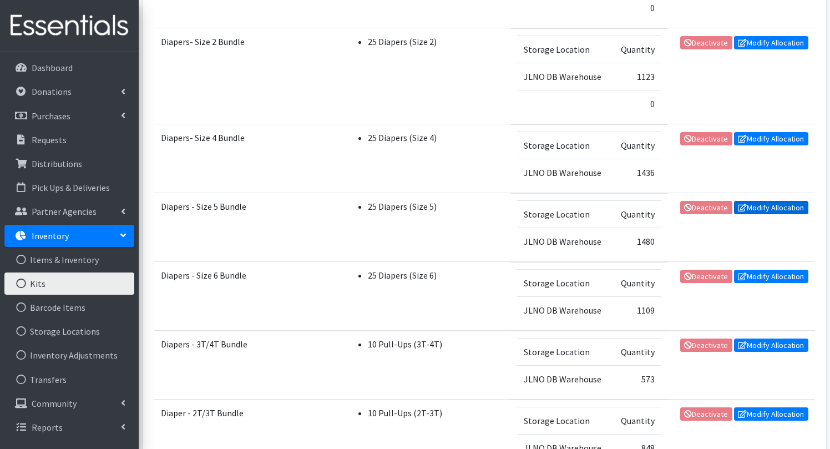
click at [767, 206] on link "Modify Allocation" at bounding box center [771, 207] width 74 height 13
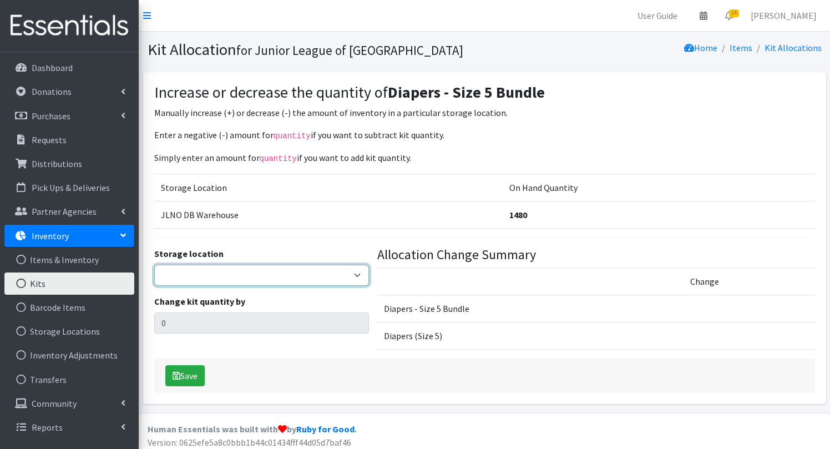
select select "24"
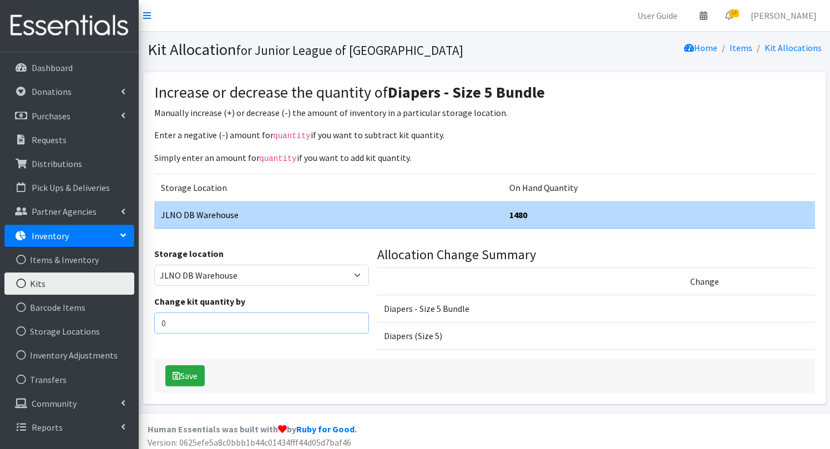
click at [252, 317] on input "0" at bounding box center [261, 322] width 215 height 21
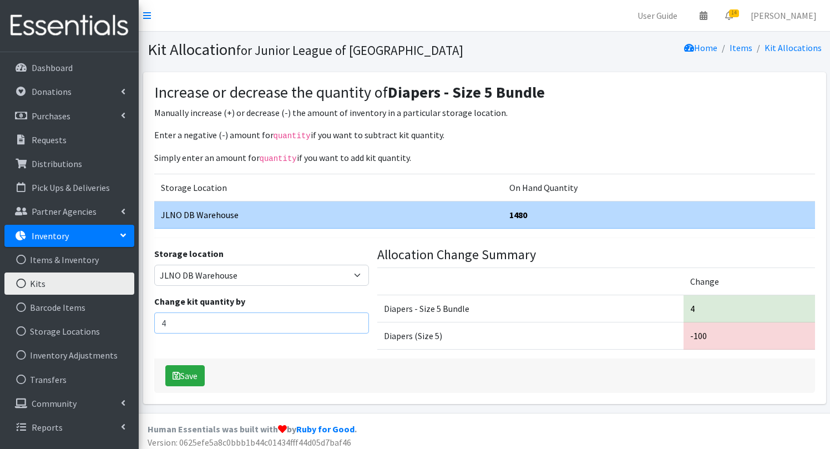
type input "4"
click at [196, 359] on div "Save" at bounding box center [484, 375] width 661 height 34
click at [198, 369] on button "Save" at bounding box center [184, 375] width 39 height 21
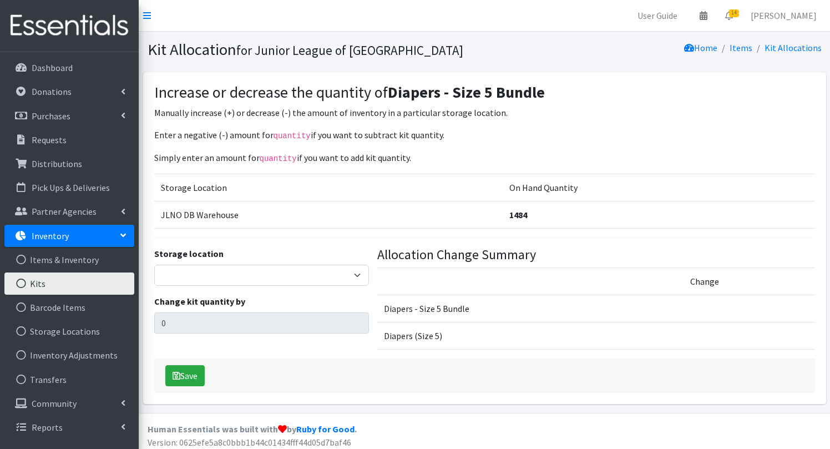
click at [53, 285] on link "Kits" at bounding box center [69, 283] width 130 height 22
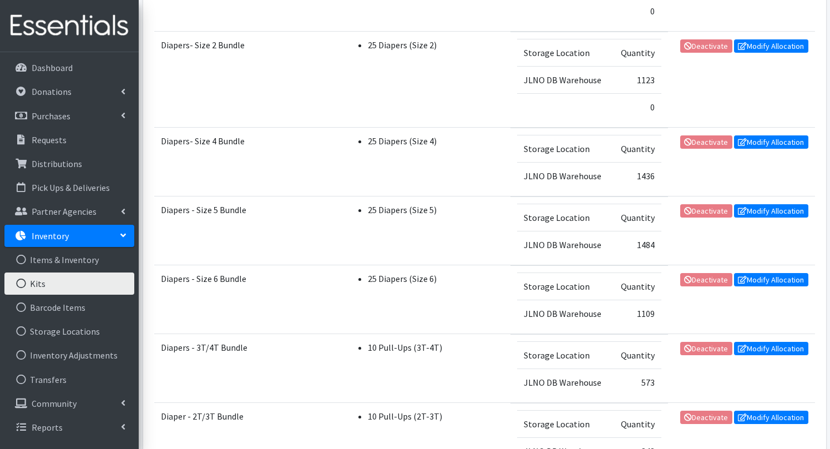
scroll to position [421, 0]
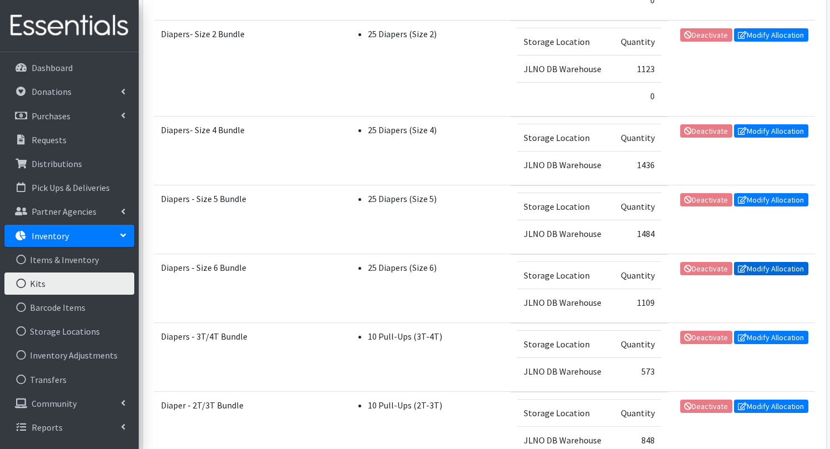
click at [773, 271] on link "Modify Allocation" at bounding box center [771, 268] width 74 height 13
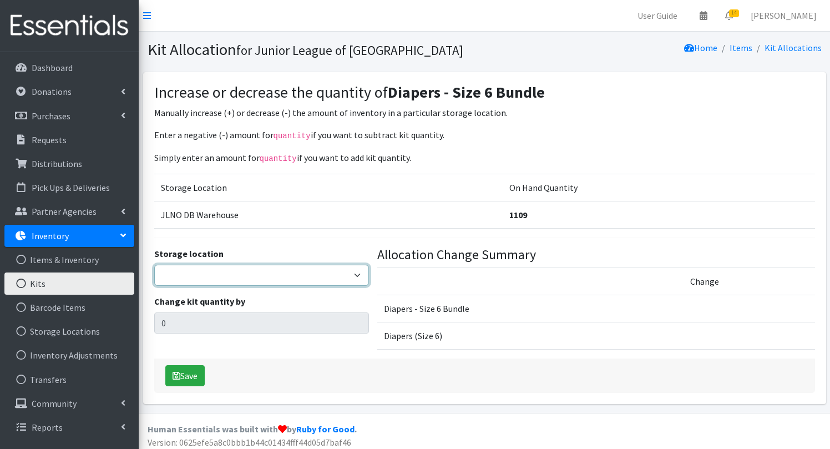
select select "24"
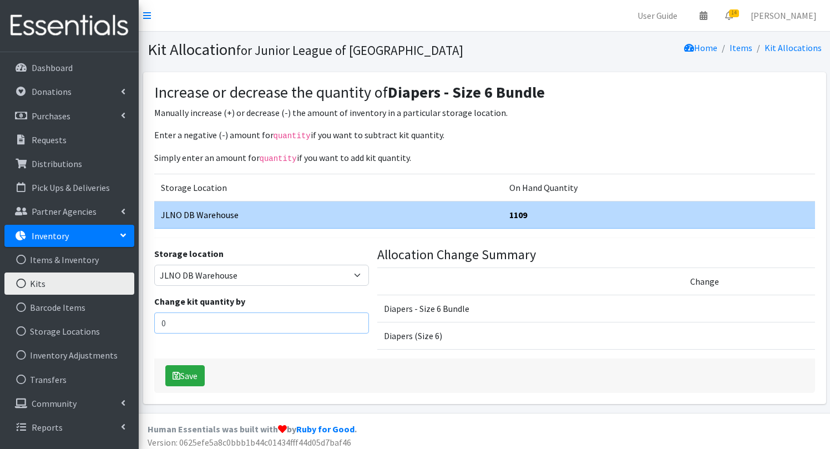
click at [212, 322] on input "0" at bounding box center [261, 322] width 215 height 21
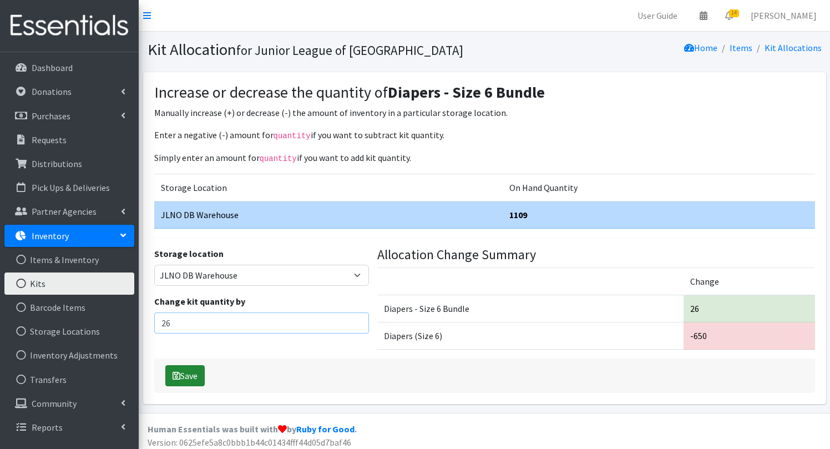
type input "26"
click at [179, 378] on button "Save" at bounding box center [184, 375] width 39 height 21
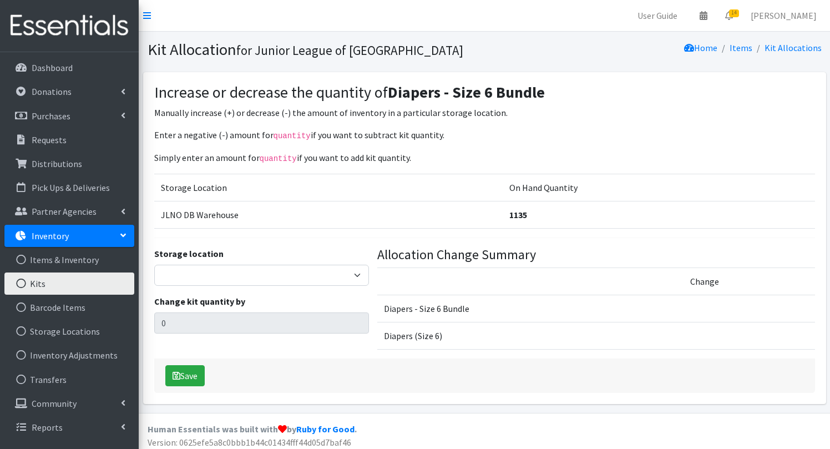
click at [45, 282] on link "Kits" at bounding box center [69, 283] width 130 height 22
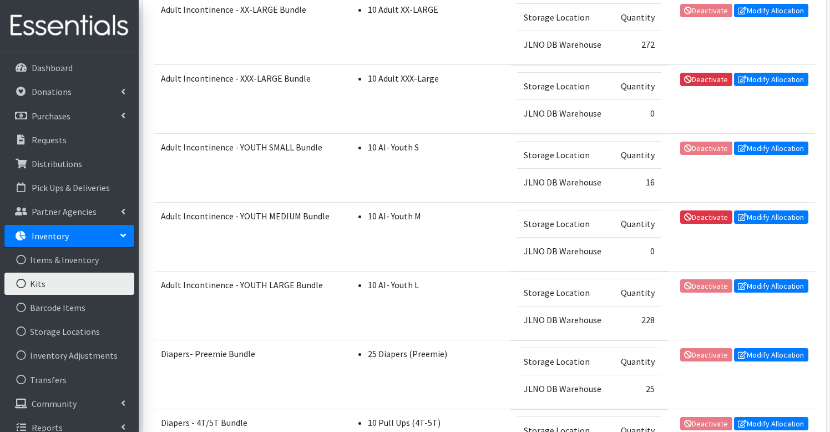
scroll to position [816, 0]
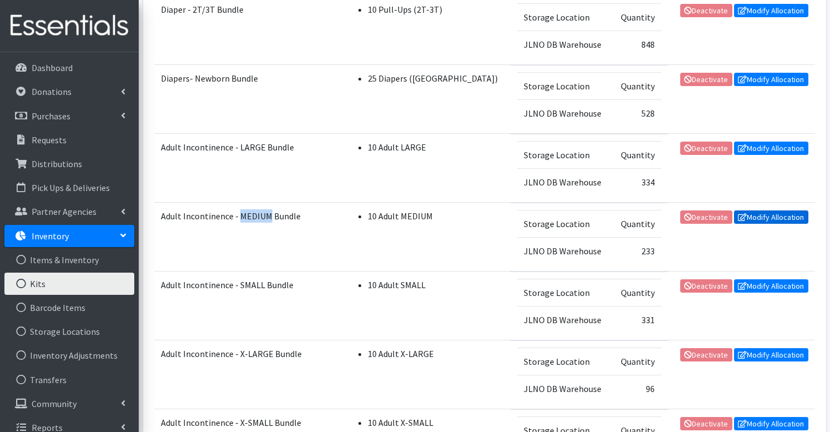
click at [769, 216] on link "Modify Allocation" at bounding box center [771, 216] width 74 height 13
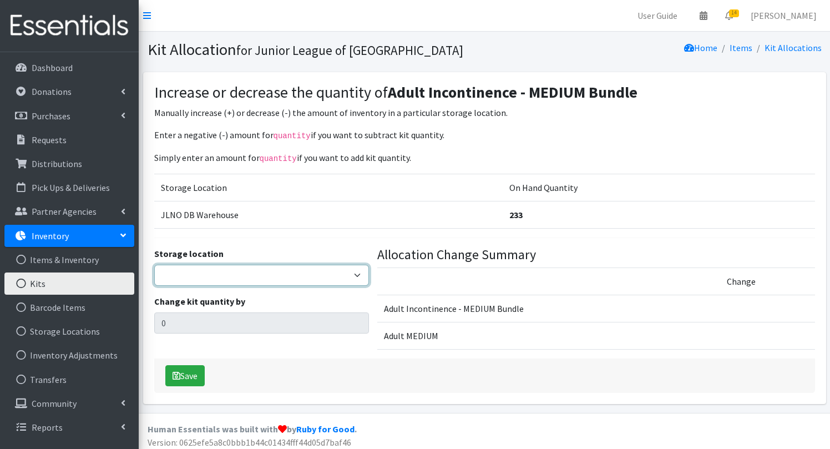
select select "24"
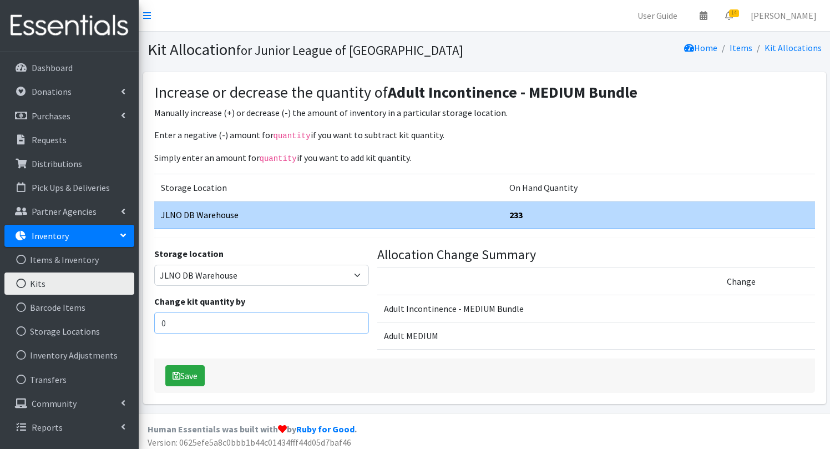
click at [240, 321] on input "0" at bounding box center [261, 322] width 215 height 21
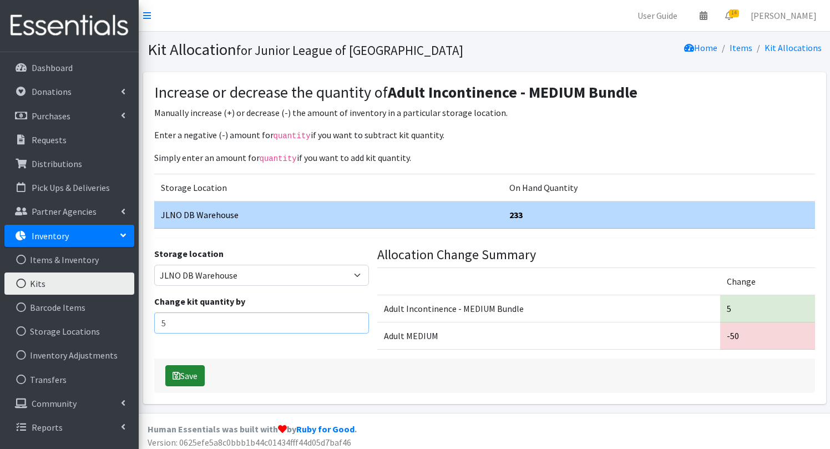
type input "5"
click at [186, 375] on button "Save" at bounding box center [184, 375] width 39 height 21
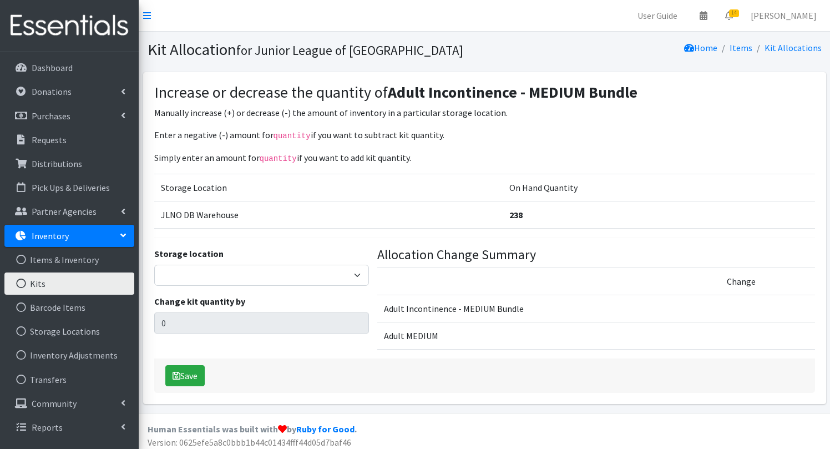
click at [70, 282] on link "Kits" at bounding box center [69, 283] width 130 height 22
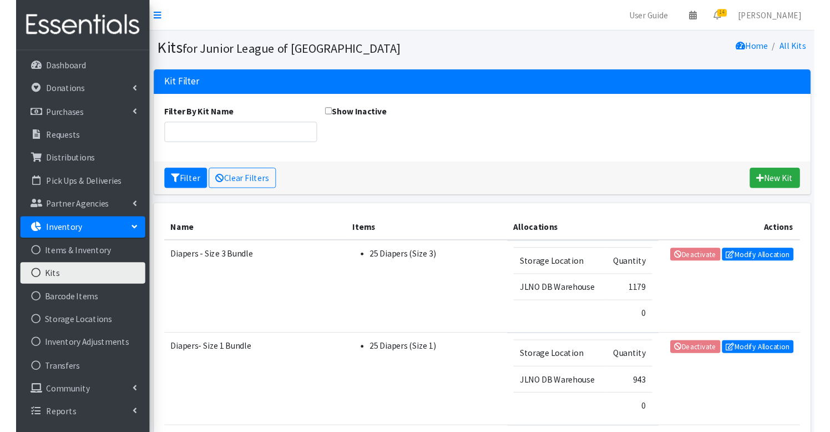
scroll to position [808, 0]
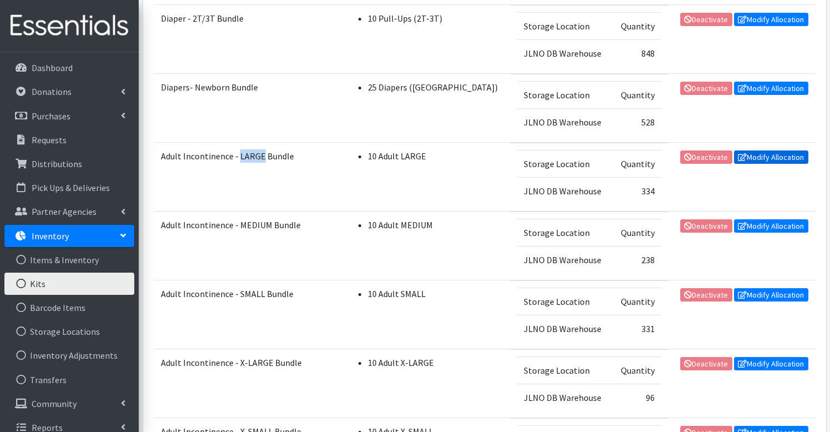
click at [767, 157] on link "Modify Allocation" at bounding box center [771, 156] width 74 height 13
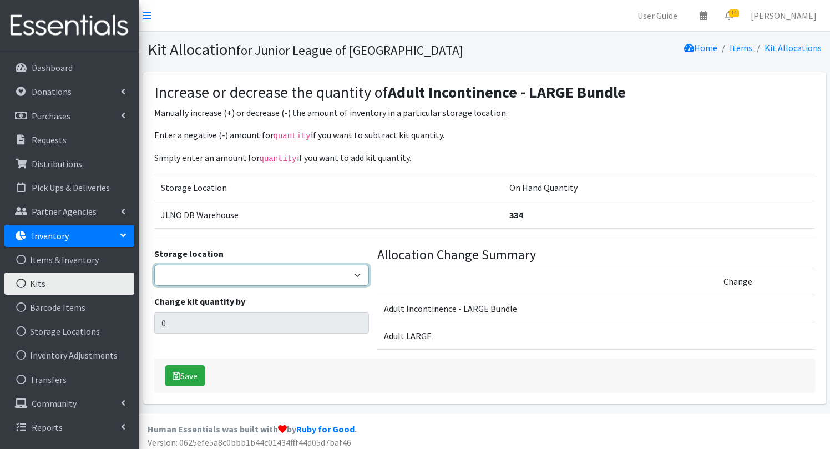
select select "24"
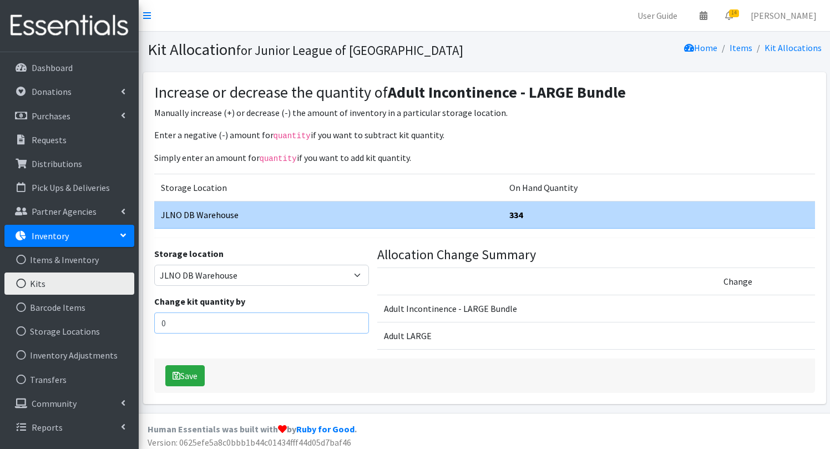
click at [223, 319] on input "0" at bounding box center [261, 322] width 215 height 21
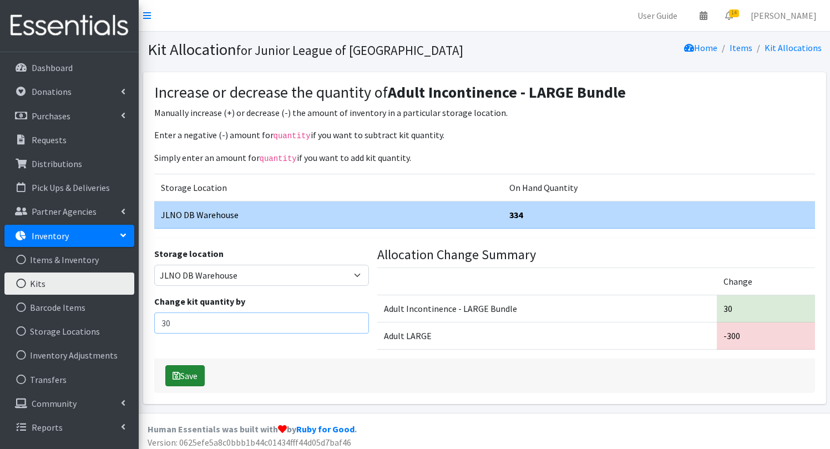
type input "30"
click at [184, 378] on button "Save" at bounding box center [184, 375] width 39 height 21
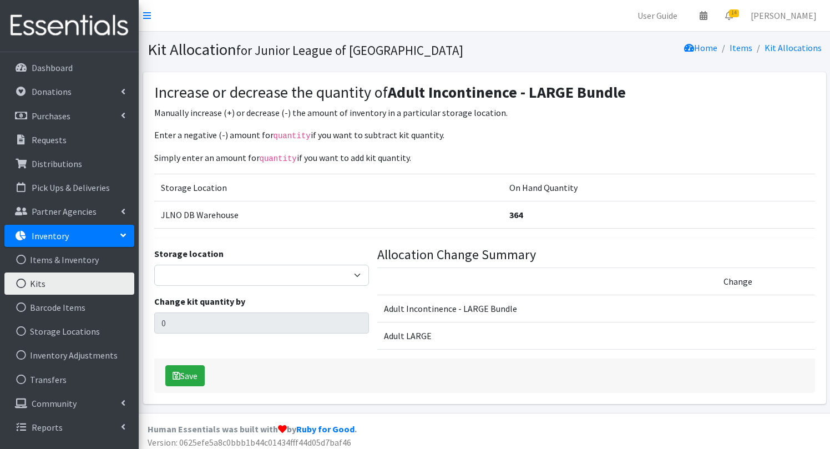
click at [50, 282] on link "Kits" at bounding box center [69, 283] width 130 height 22
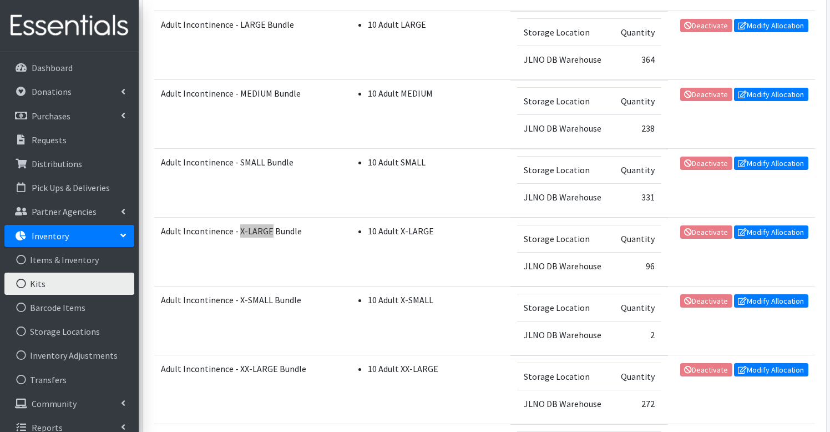
scroll to position [952, 0]
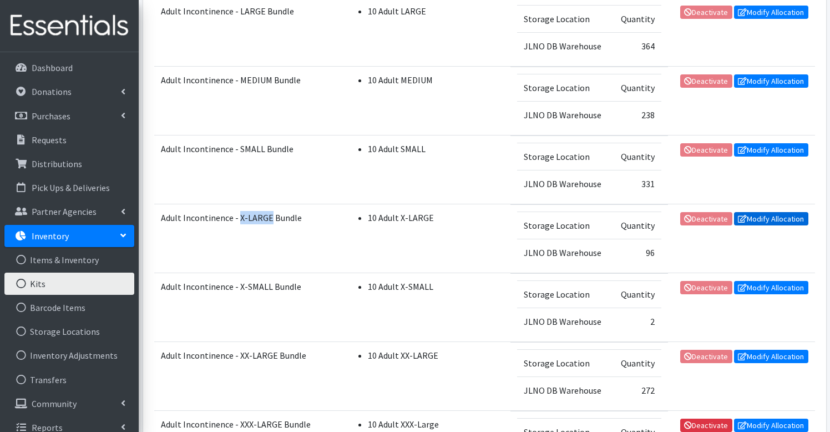
click at [763, 219] on link "Modify Allocation" at bounding box center [771, 218] width 74 height 13
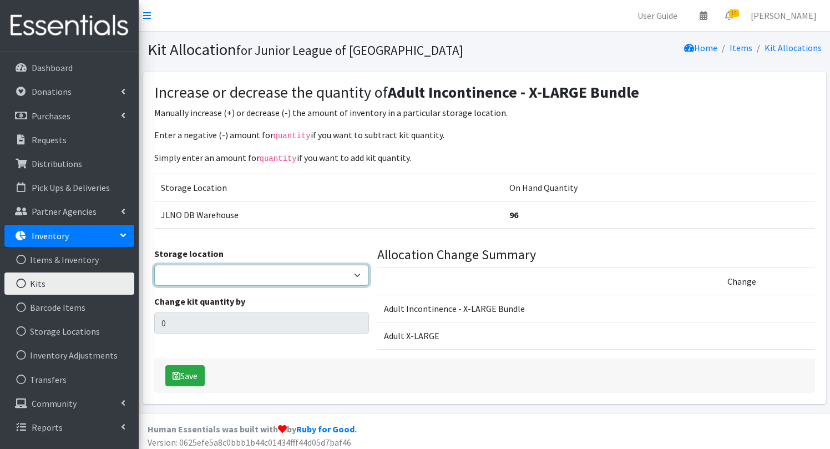
select select "24"
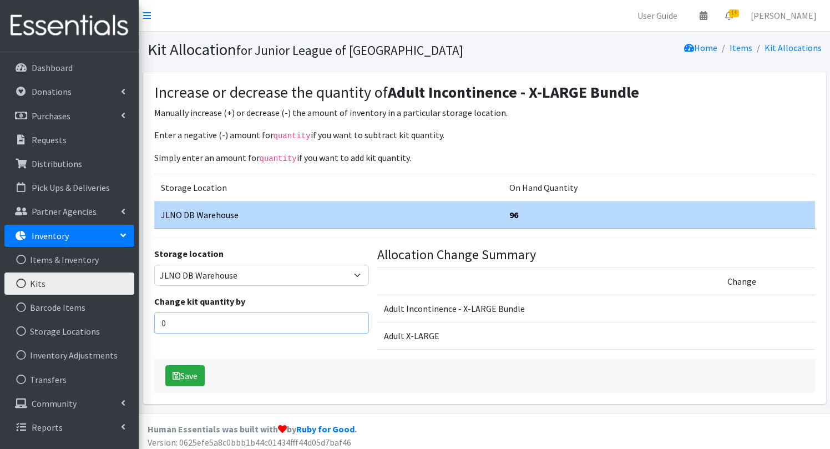
click at [198, 321] on input "0" at bounding box center [261, 322] width 215 height 21
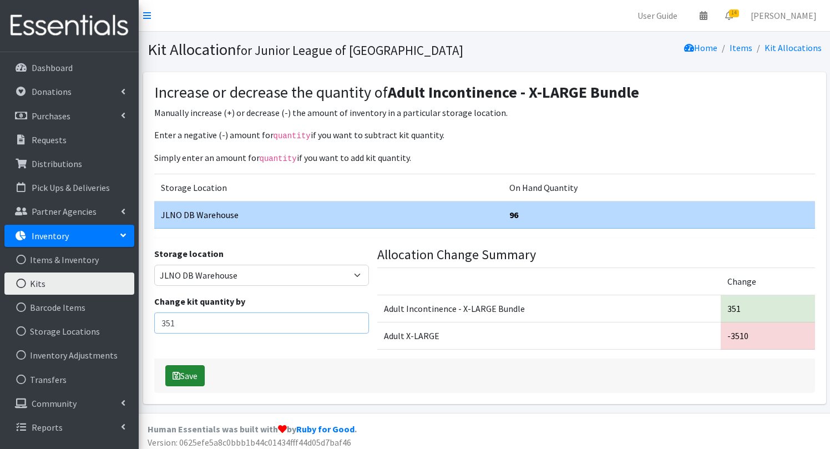
type input "351"
click at [180, 376] on button "Save" at bounding box center [184, 375] width 39 height 21
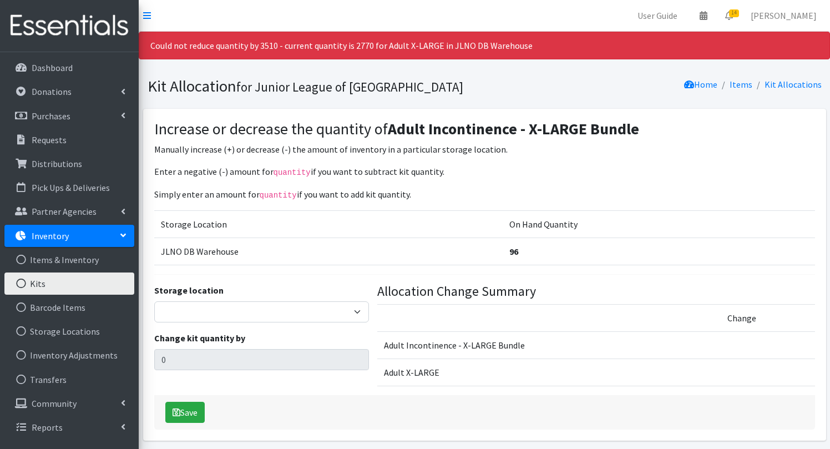
click at [51, 283] on link "Kits" at bounding box center [69, 283] width 130 height 22
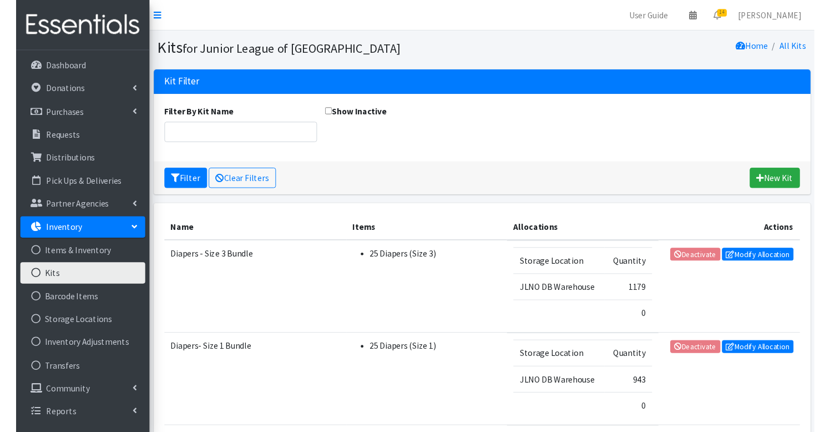
scroll to position [945, 0]
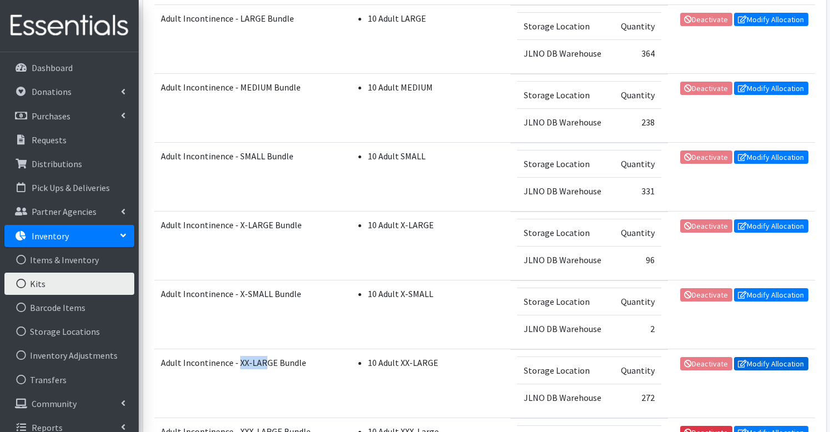
click at [778, 367] on link "Modify Allocation" at bounding box center [771, 363] width 74 height 13
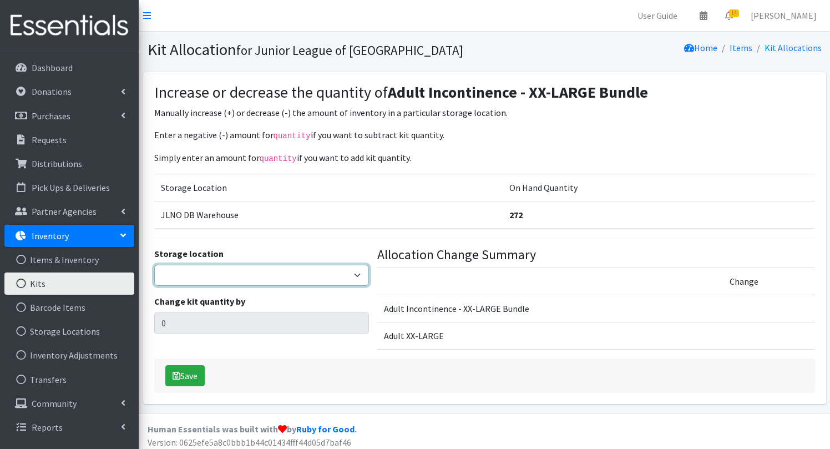
select select "24"
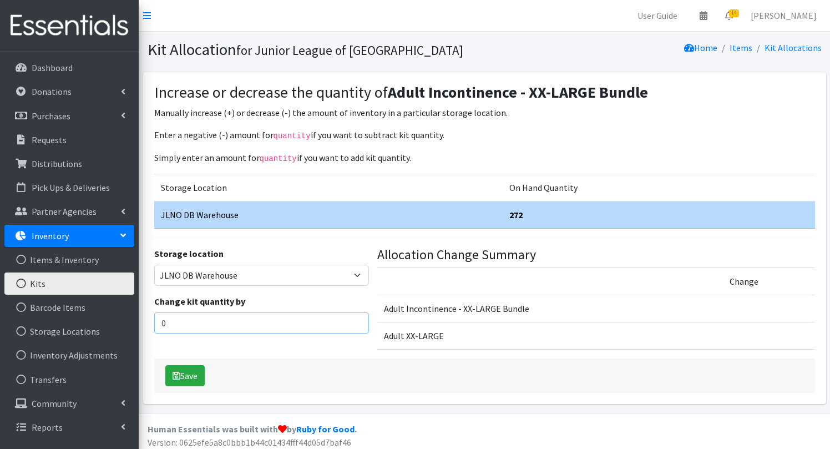
click at [189, 319] on input "0" at bounding box center [261, 322] width 215 height 21
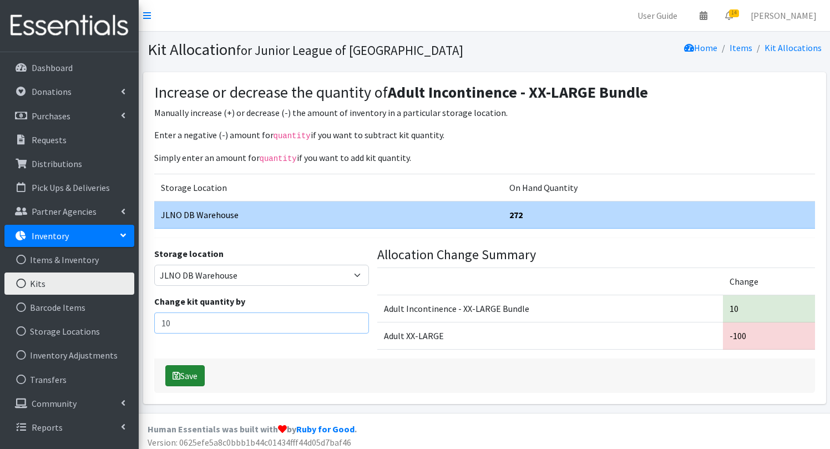
type input "10"
click at [187, 369] on button "Save" at bounding box center [184, 375] width 39 height 21
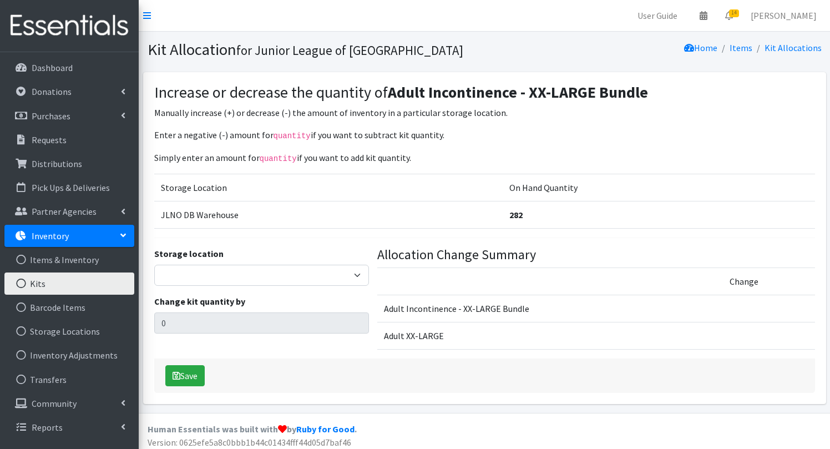
click at [37, 285] on link "Kits" at bounding box center [69, 283] width 130 height 22
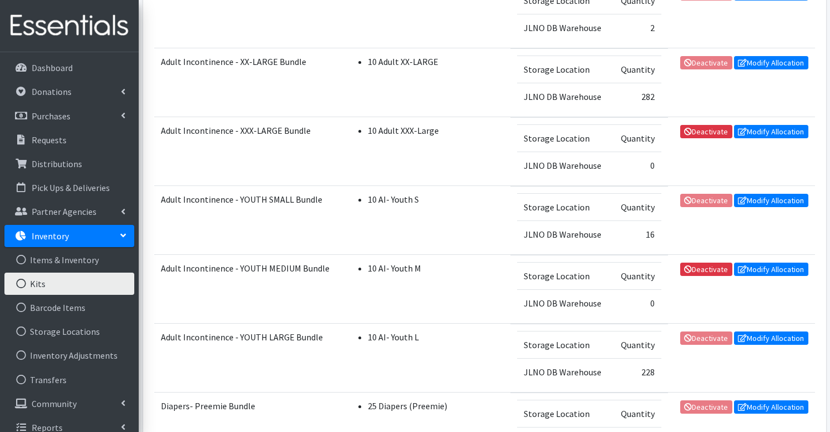
scroll to position [1252, 0]
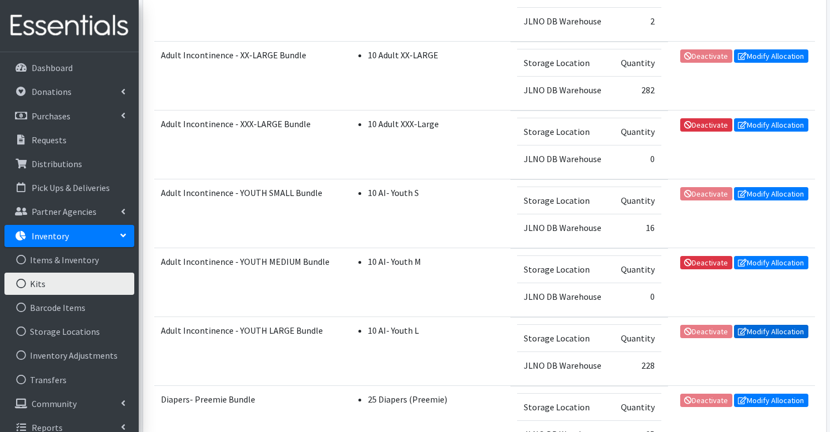
click at [778, 336] on link "Modify Allocation" at bounding box center [771, 330] width 74 height 13
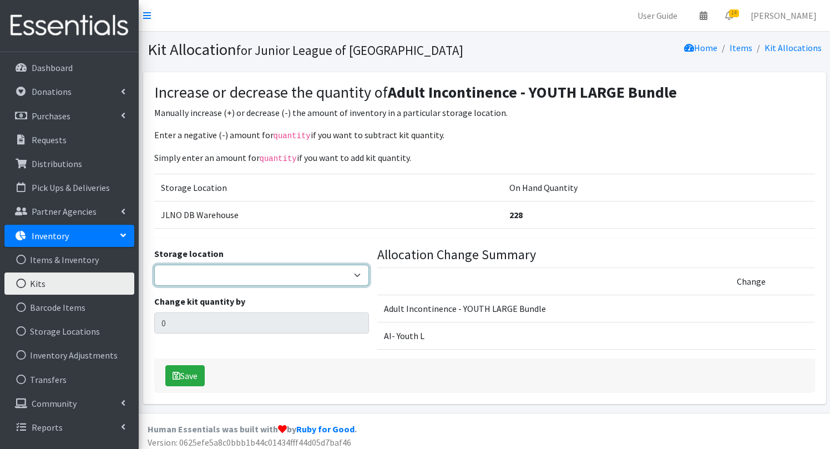
select select "24"
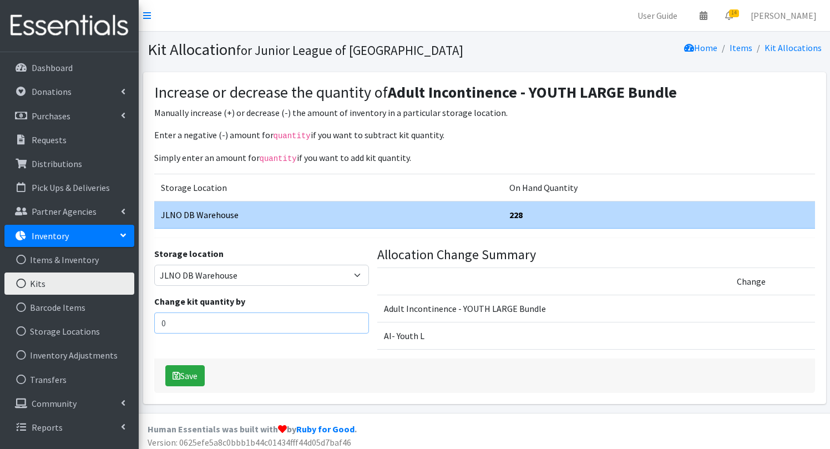
click at [217, 321] on input "0" at bounding box center [261, 322] width 215 height 21
type input "1"
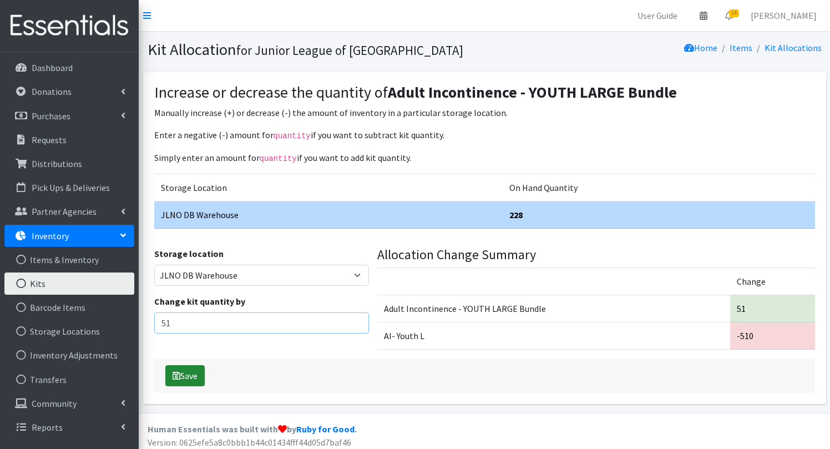
type input "51"
click at [189, 374] on button "Save" at bounding box center [184, 375] width 39 height 21
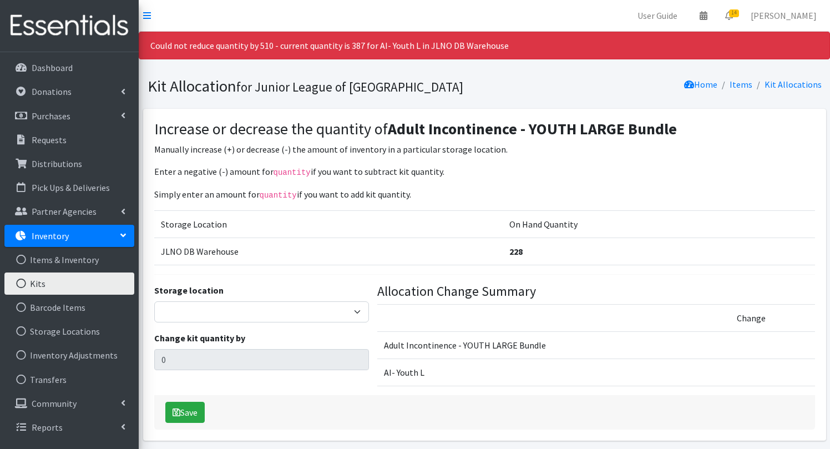
click at [44, 285] on link "Kits" at bounding box center [69, 283] width 130 height 22
